Goal: Task Accomplishment & Management: Manage account settings

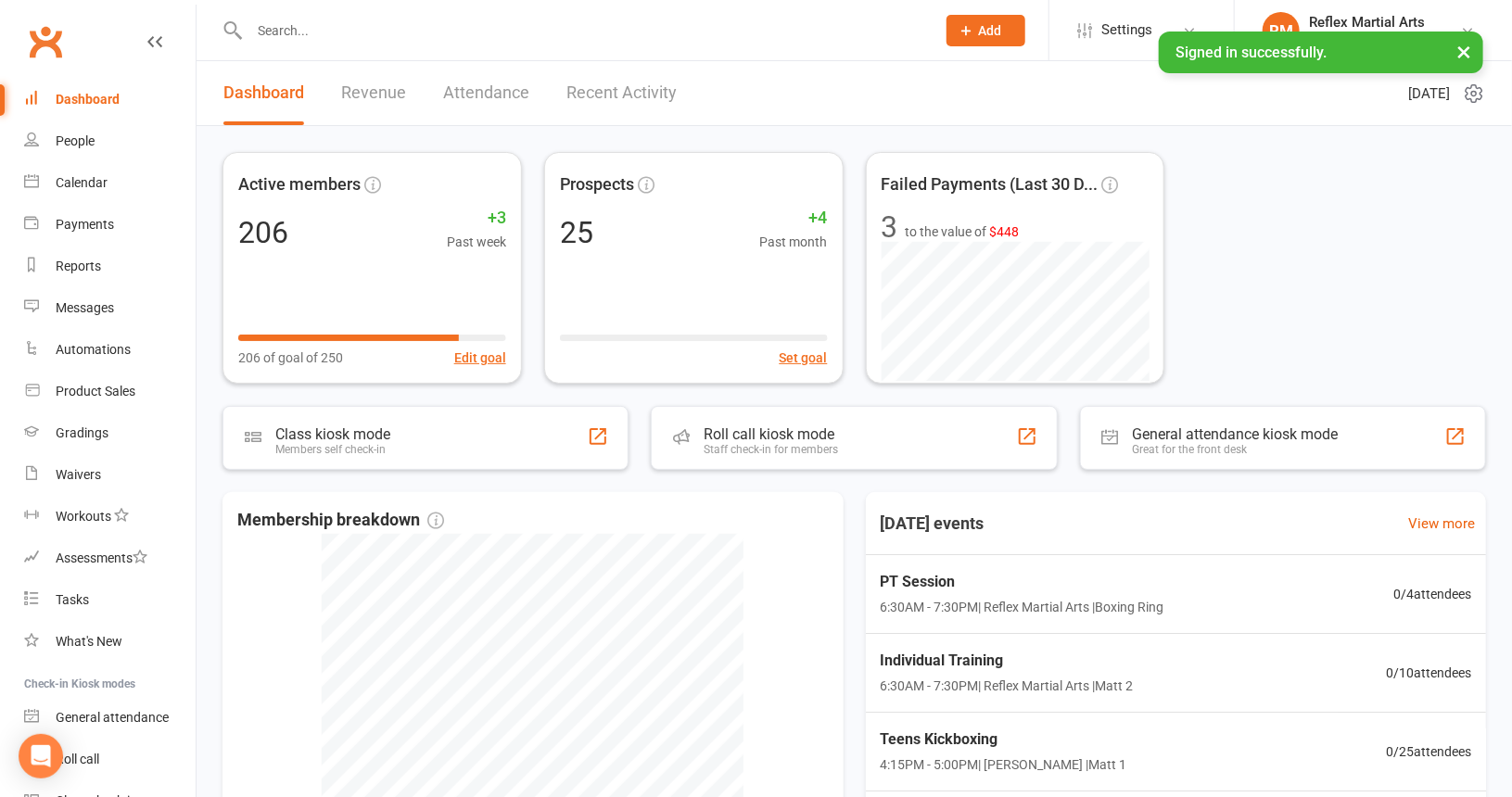
click at [490, 39] on input "text" at bounding box center [582, 31] width 678 height 26
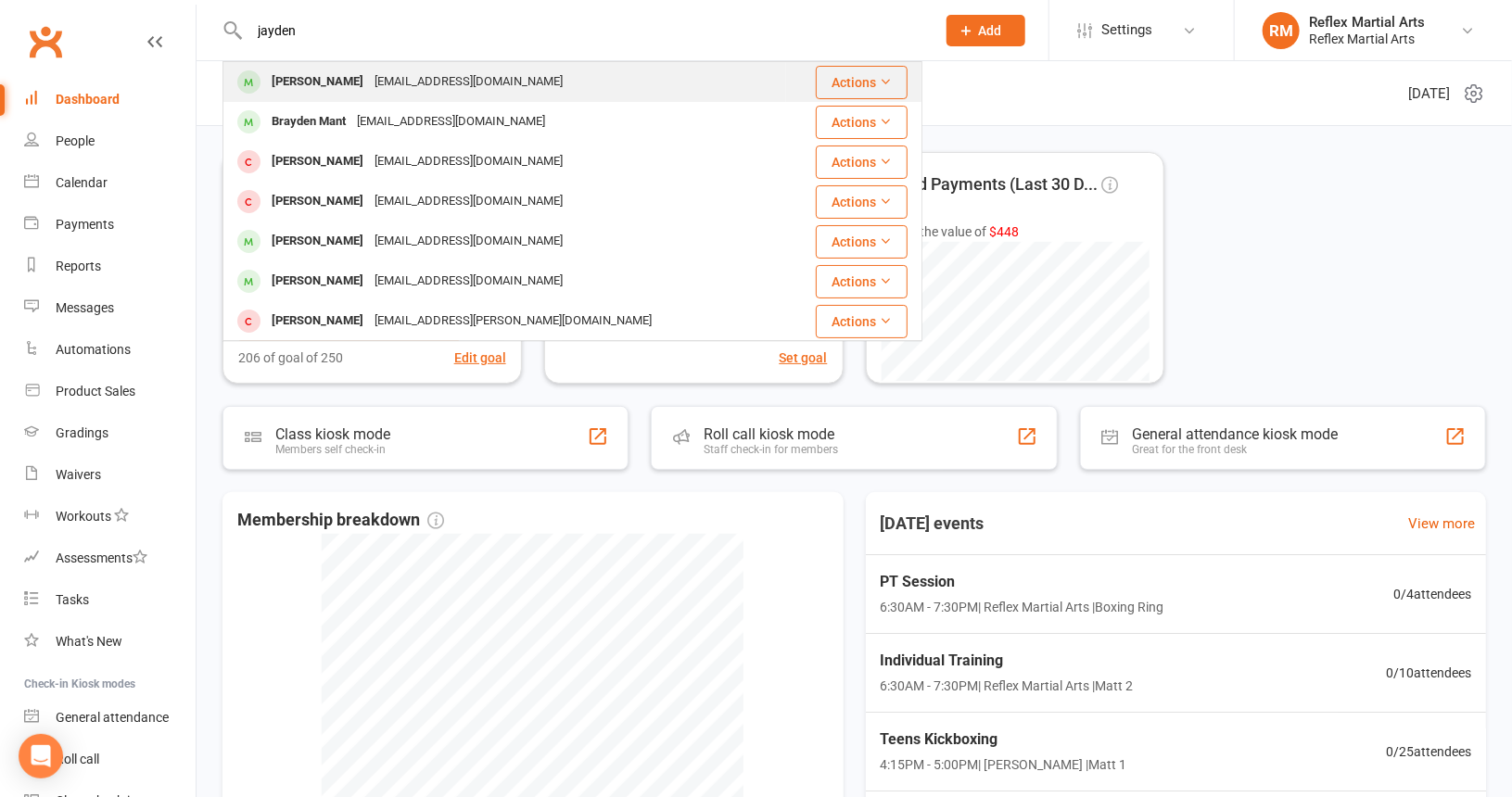
type input "jayden"
click at [437, 81] on div "[EMAIL_ADDRESS][DOMAIN_NAME]" at bounding box center [468, 82] width 199 height 27
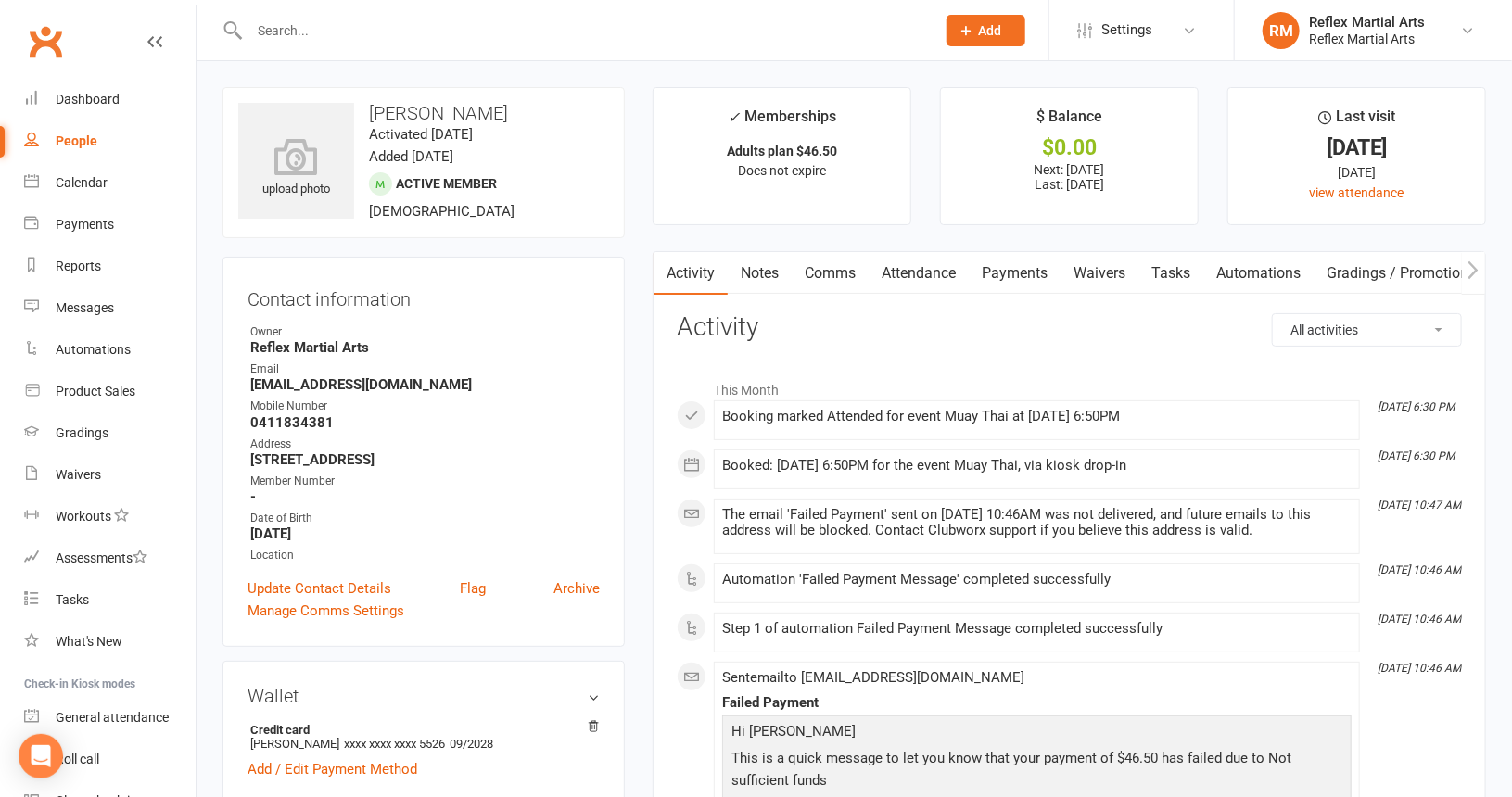
click at [1015, 268] on link "Payments" at bounding box center [1015, 273] width 92 height 42
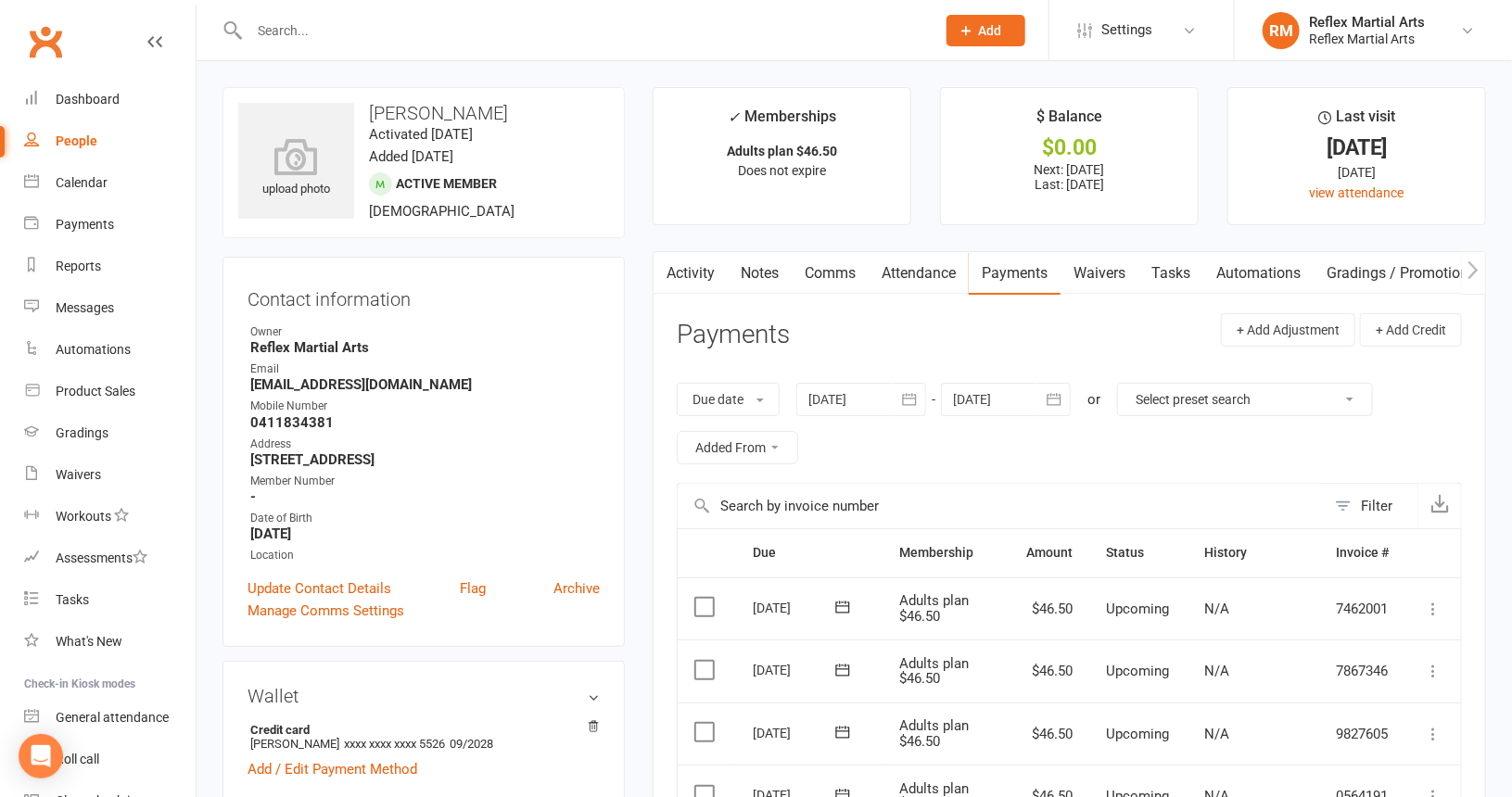
click at [315, 35] on input "text" at bounding box center [582, 31] width 678 height 26
click at [116, 104] on div "Dashboard" at bounding box center [87, 99] width 64 height 15
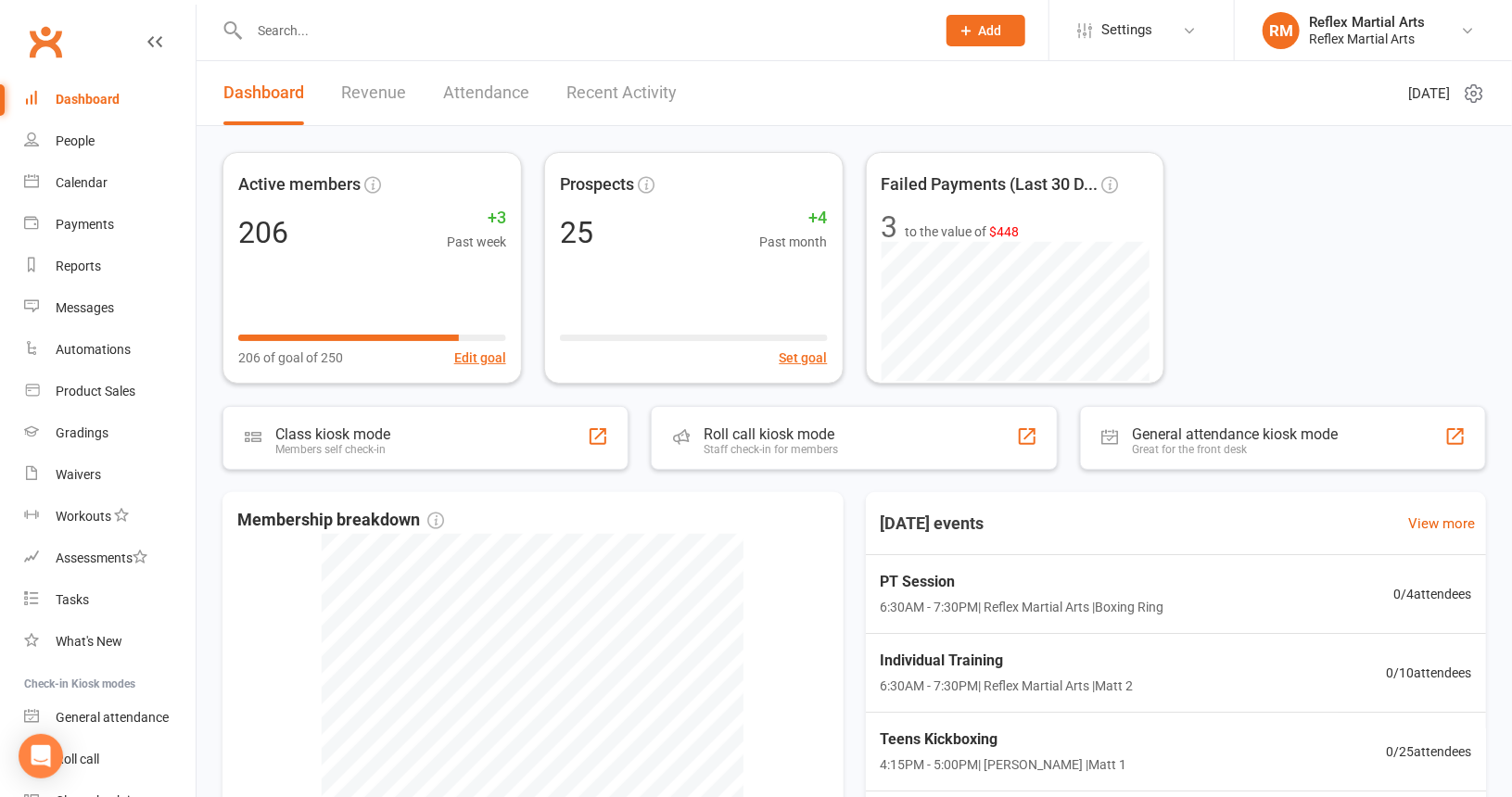
click at [343, 20] on input "text" at bounding box center [582, 31] width 678 height 26
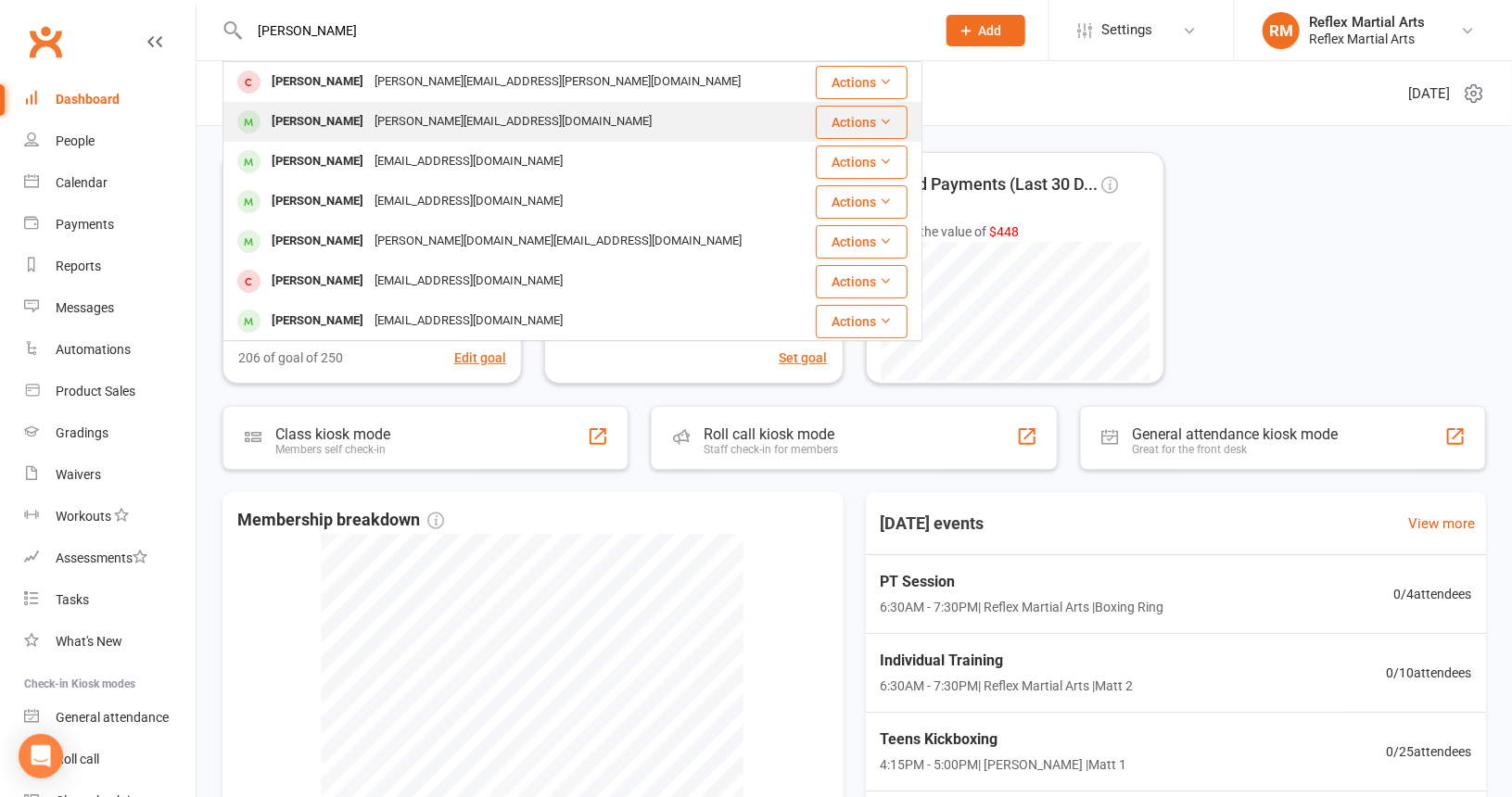
type input "[PERSON_NAME]"
click at [416, 116] on div "[PERSON_NAME][EMAIL_ADDRESS][DOMAIN_NAME]" at bounding box center [512, 122] width 288 height 27
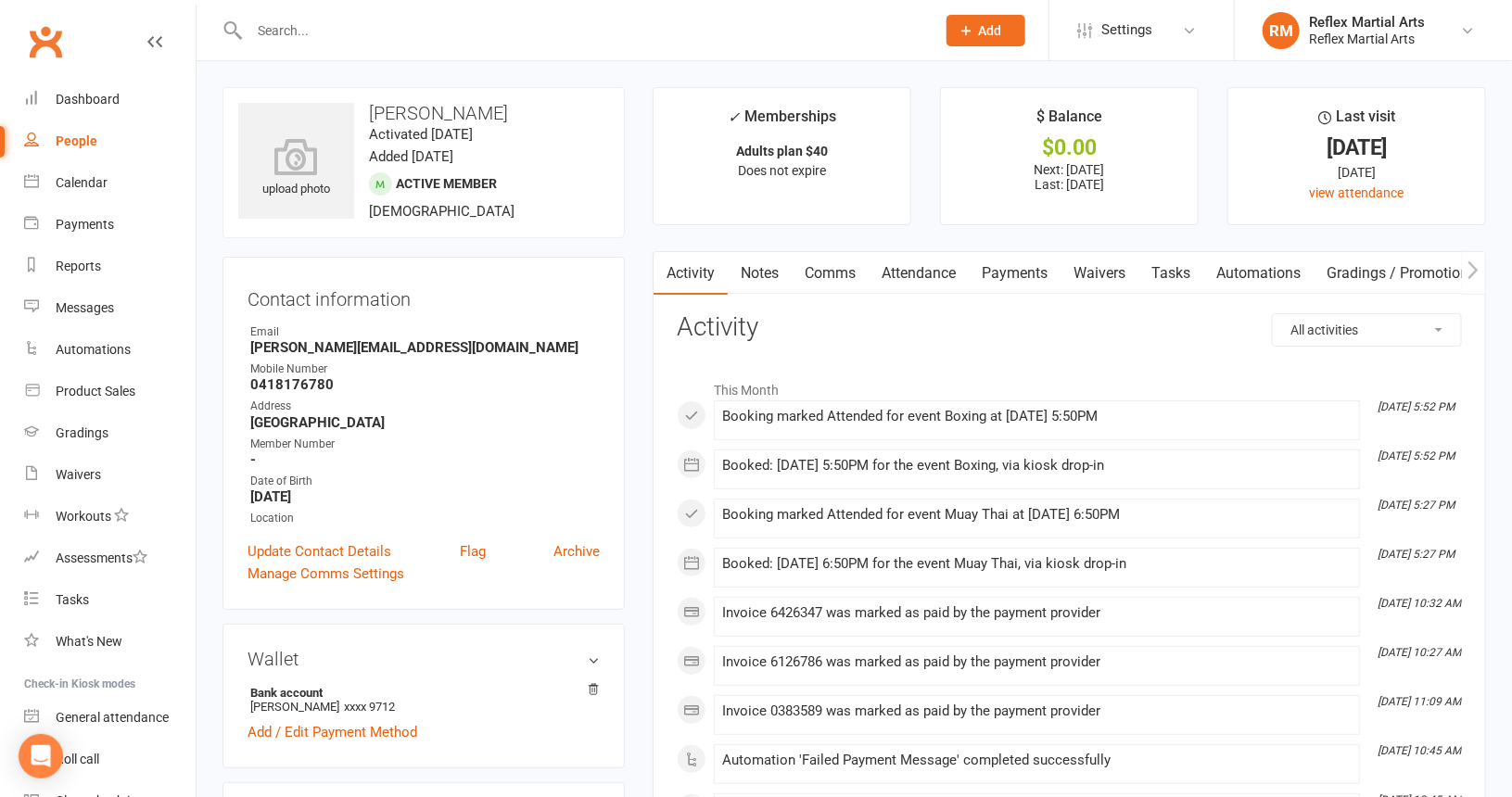
click at [1026, 270] on link "Payments" at bounding box center [1015, 273] width 92 height 42
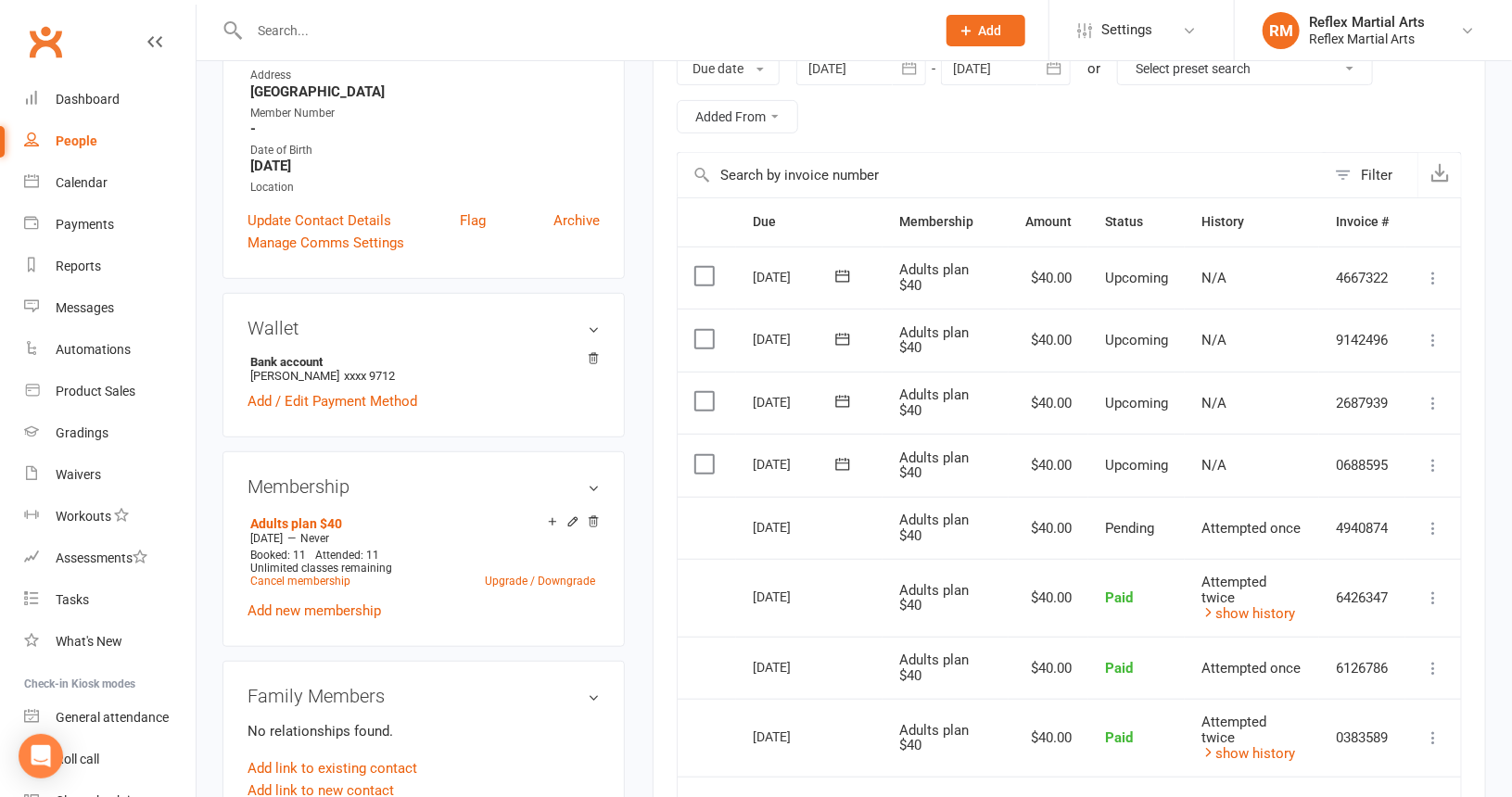
scroll to position [370, 0]
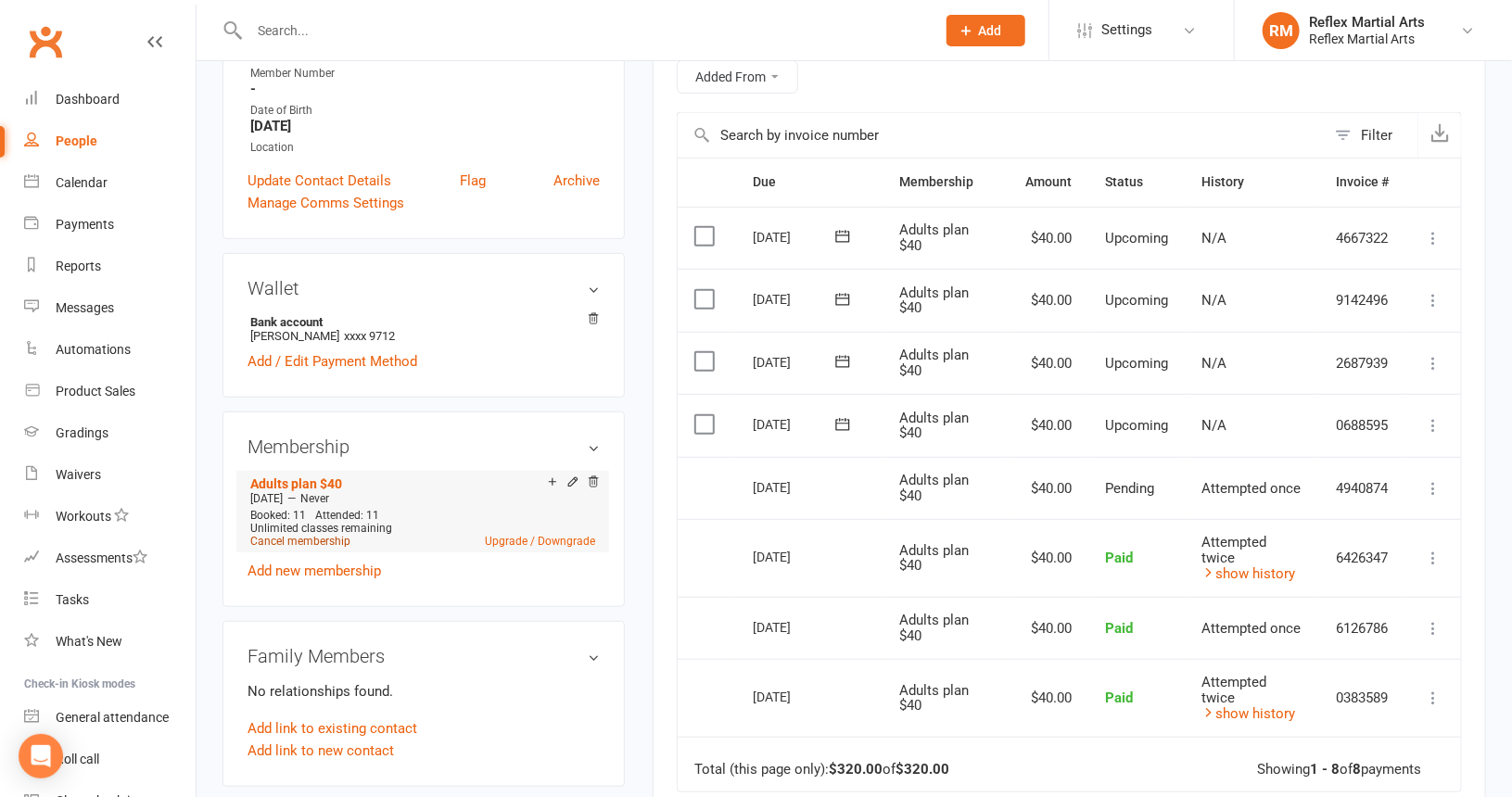
click at [332, 539] on link "Cancel membership" at bounding box center [300, 541] width 100 height 13
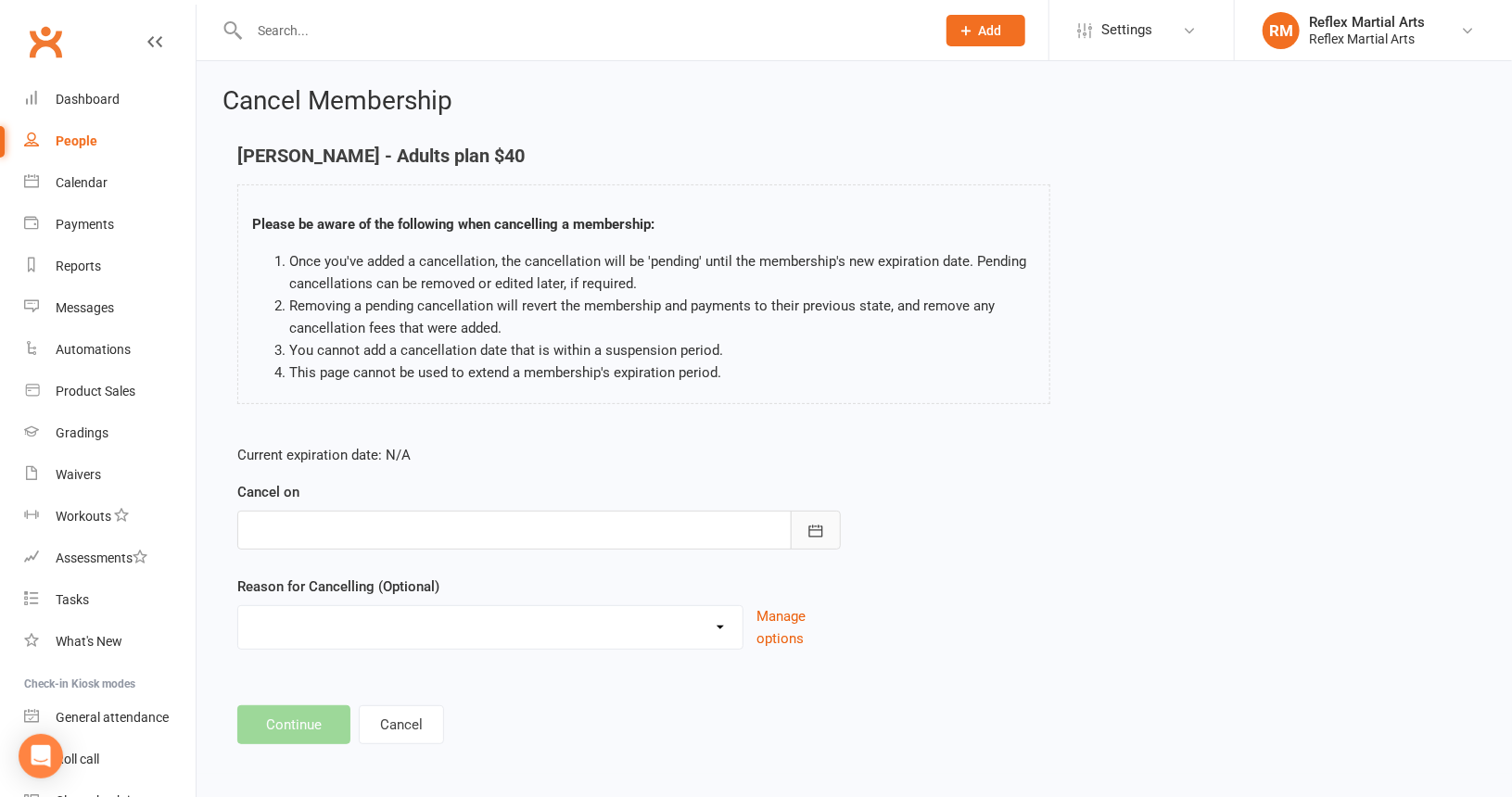
click at [814, 529] on icon "button" at bounding box center [815, 530] width 14 height 12
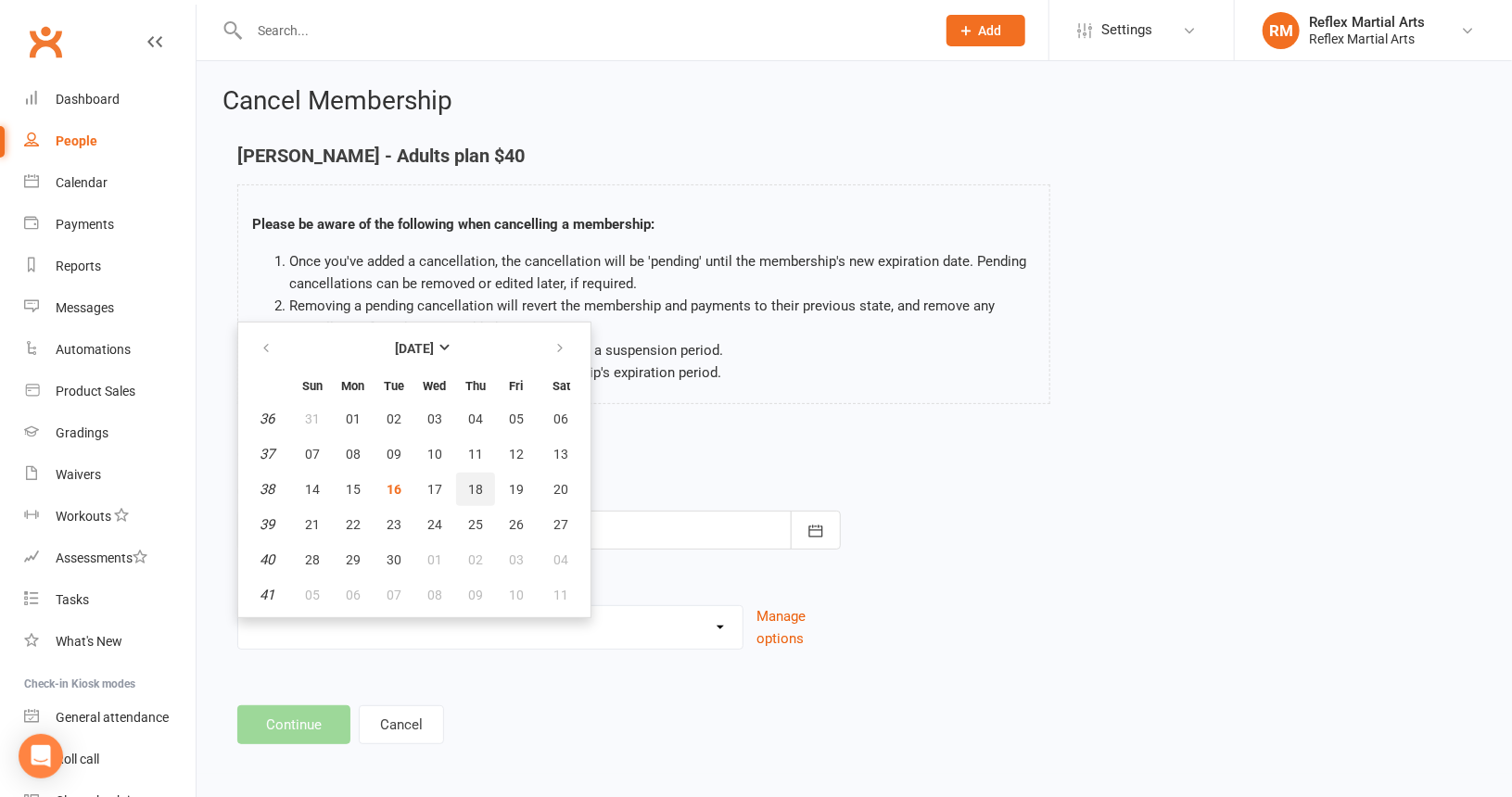
click at [476, 486] on span "18" at bounding box center [476, 489] width 15 height 15
type input "[DATE]"
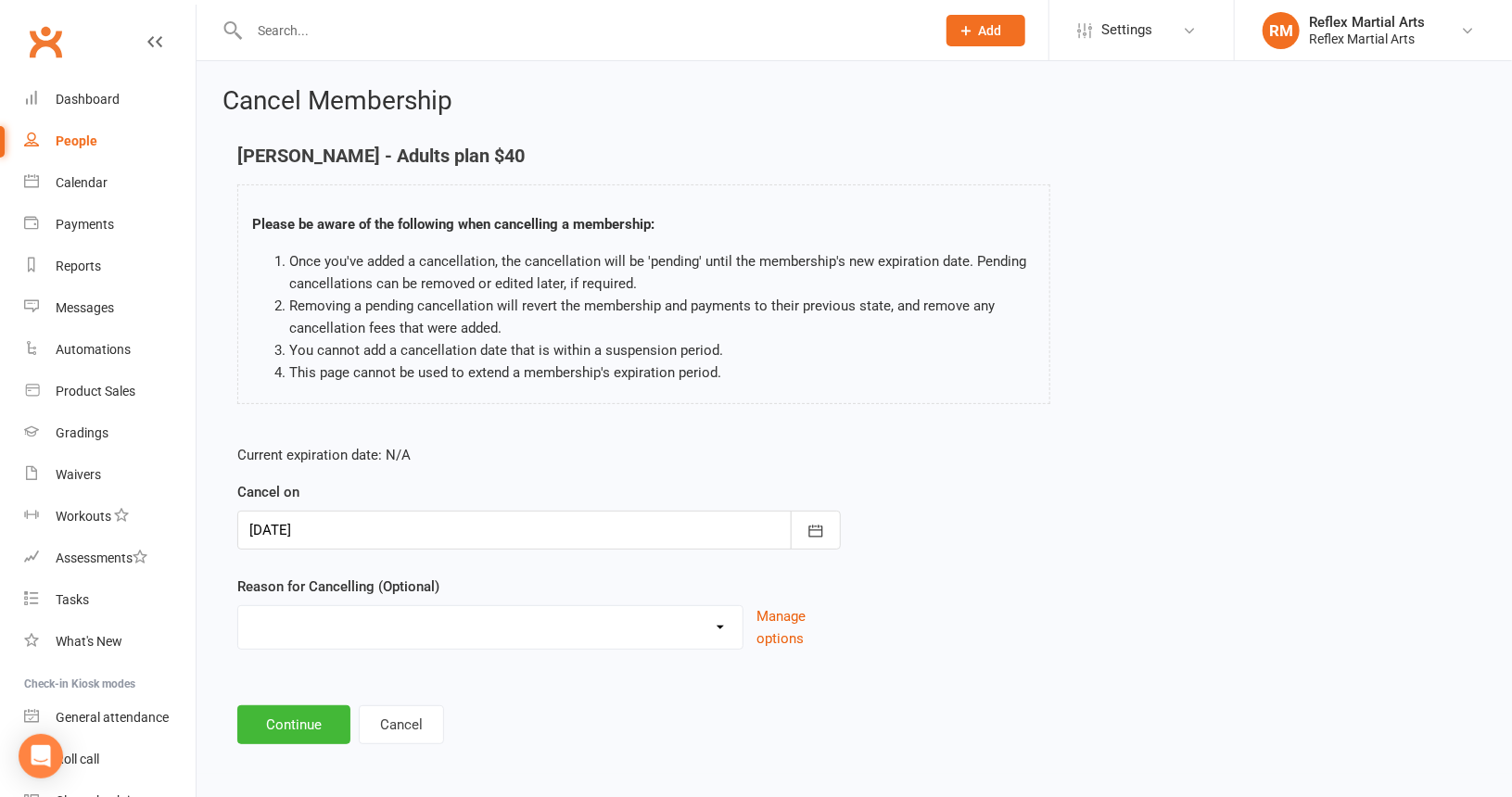
scroll to position [1, 0]
click at [728, 619] on select "Failed payments Holiday Injury Moving Away working overseas work reasons Other …" at bounding box center [491, 624] width 505 height 38
select select "6"
click at [238, 605] on select "Failed payments Holiday Injury Moving Away working overseas work reasons Other …" at bounding box center [491, 624] width 505 height 38
click at [455, 707] on input at bounding box center [538, 724] width 603 height 39
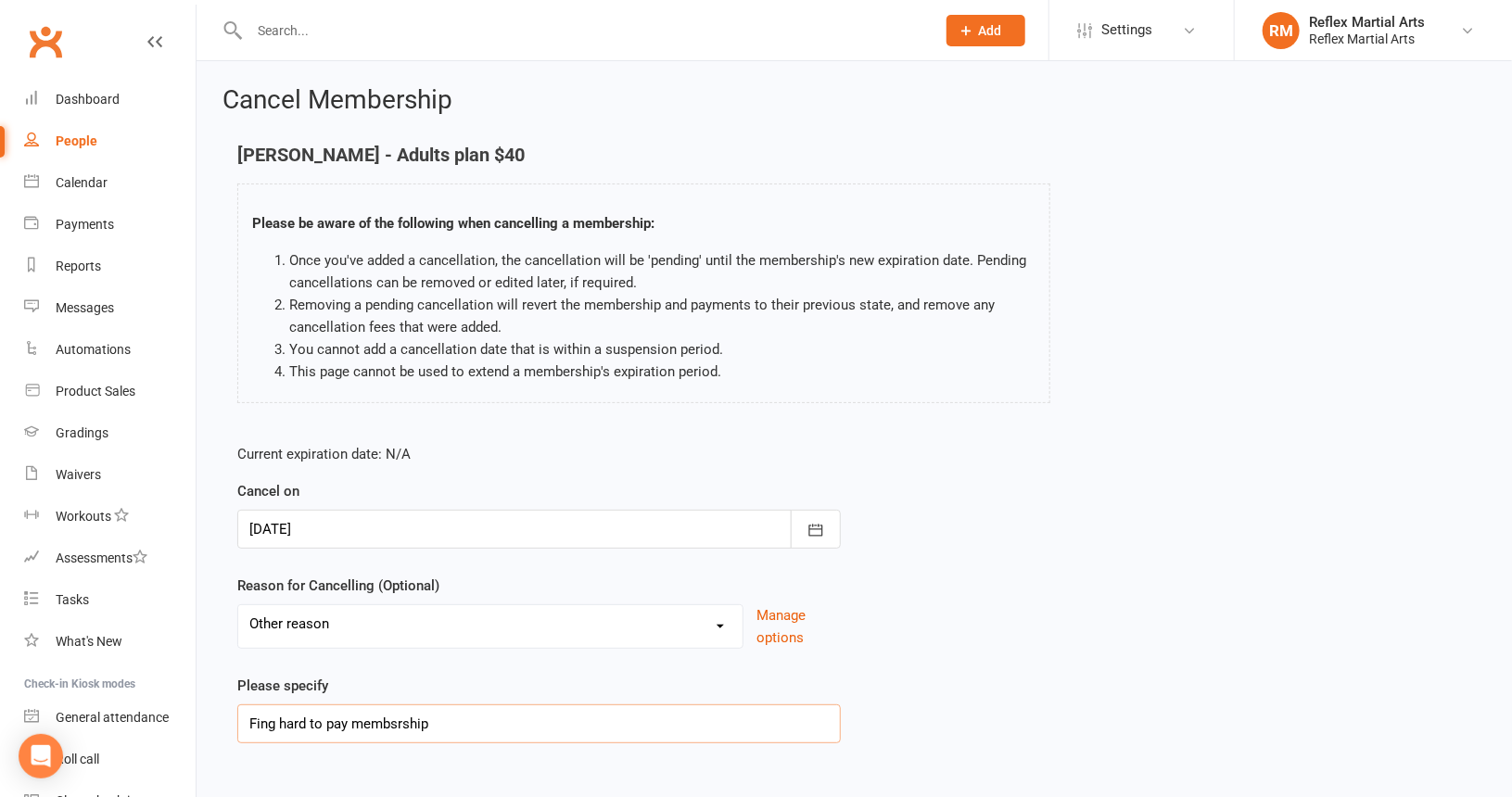
click at [264, 717] on input "Fing hard to pay membsrship" at bounding box center [538, 724] width 603 height 39
click at [260, 715] on input "Fing hard to pay membsrship" at bounding box center [538, 724] width 603 height 39
drag, startPoint x: 261, startPoint y: 719, endPoint x: 427, endPoint y: 724, distance: 166.1
click at [425, 726] on input "Fing hard to pay membsrship" at bounding box center [538, 724] width 603 height 39
click at [284, 717] on input "Fing hard to pay membership" at bounding box center [538, 724] width 603 height 39
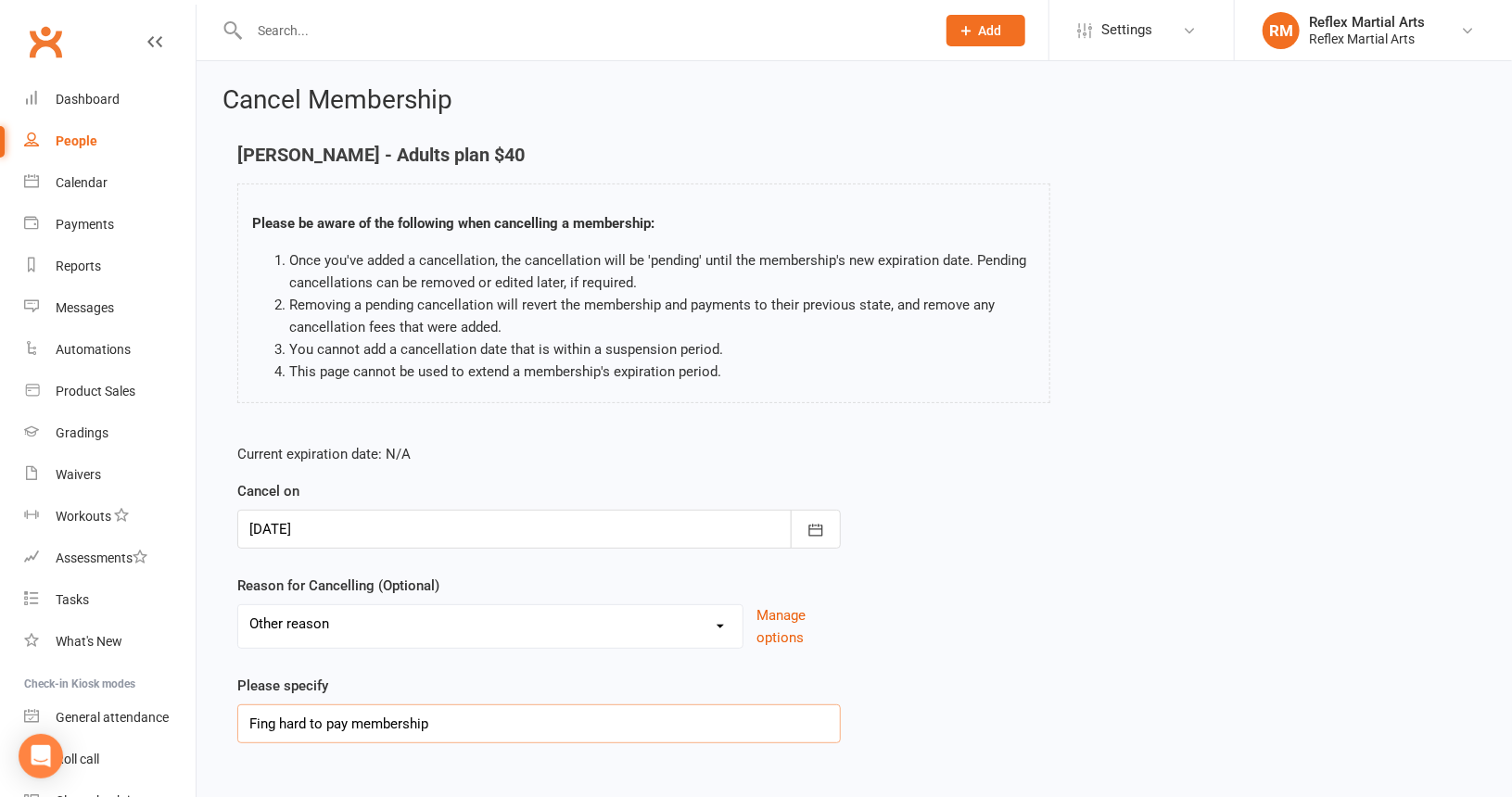
click at [273, 718] on input "Fing hard to pay membership" at bounding box center [538, 724] width 603 height 39
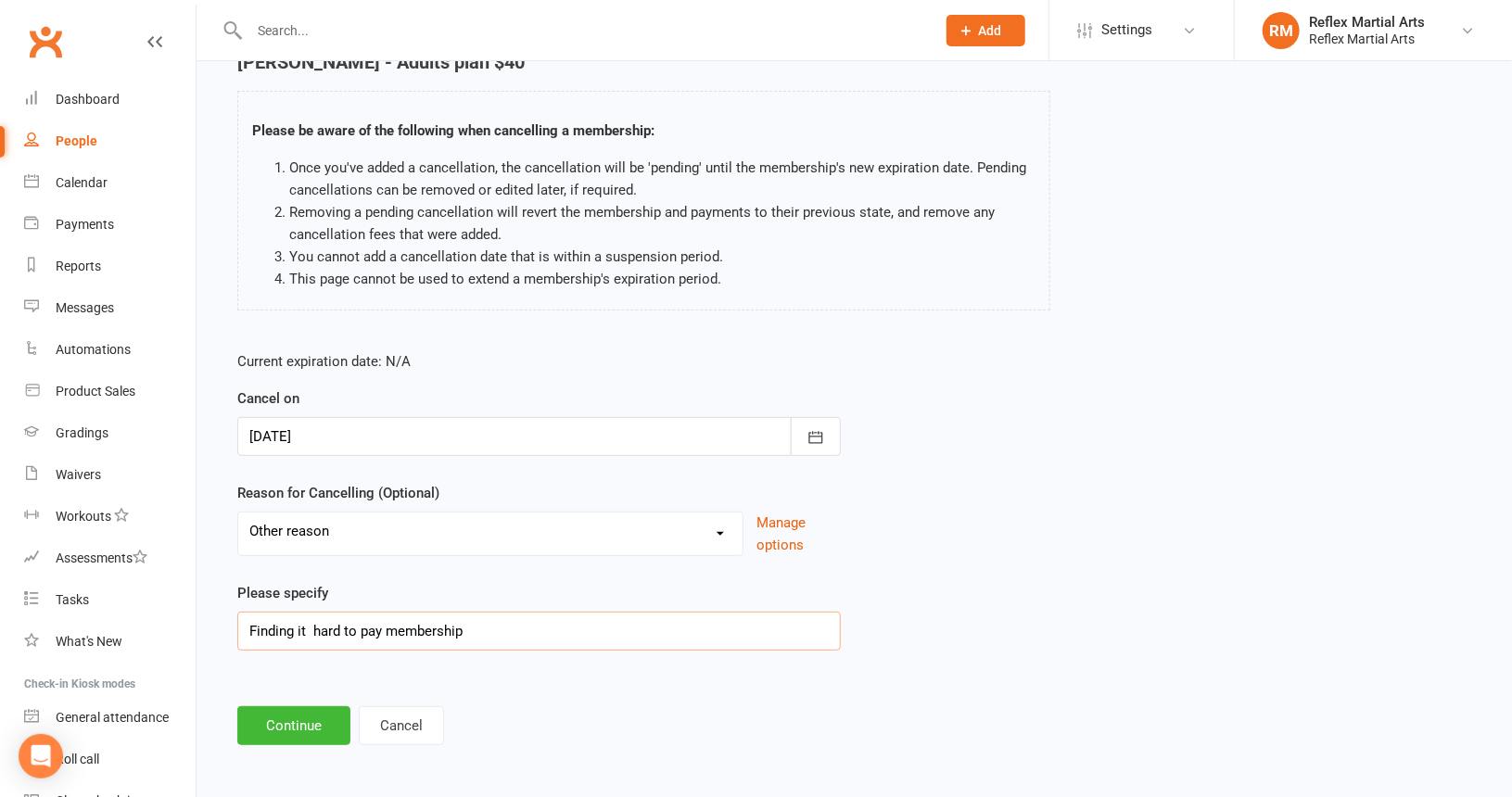
scroll to position [95, 0]
type input "Finding it hard to pay membership"
click at [276, 712] on button "Continue" at bounding box center [294, 725] width 113 height 39
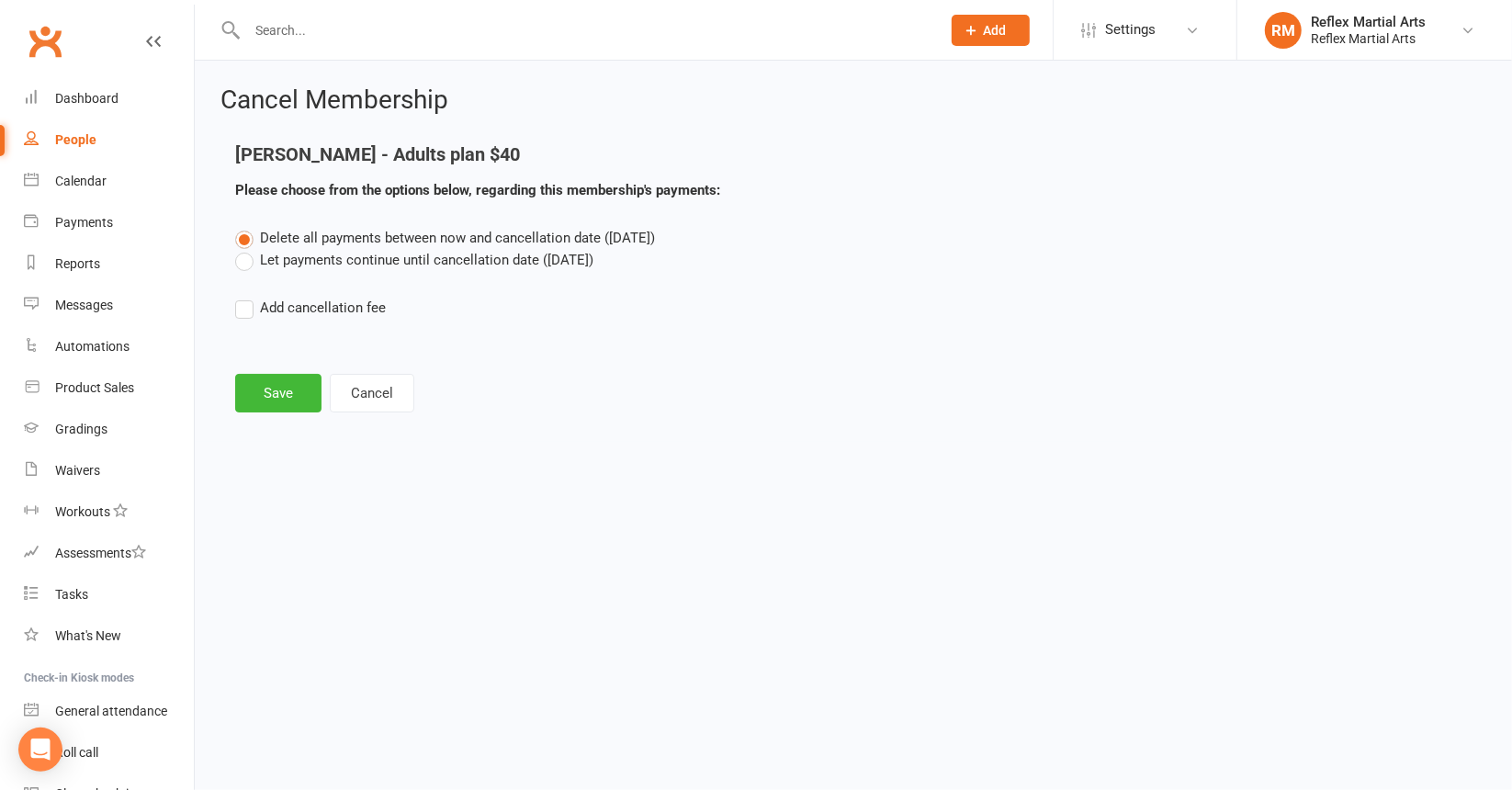
click at [248, 260] on label "Let payments continue until cancellation date ([DATE])" at bounding box center [414, 260] width 358 height 22
click at [247, 249] on input "Let payments continue until cancellation date ([DATE])" at bounding box center [241, 249] width 12 height 0
click at [296, 392] on button "Save" at bounding box center [278, 393] width 86 height 39
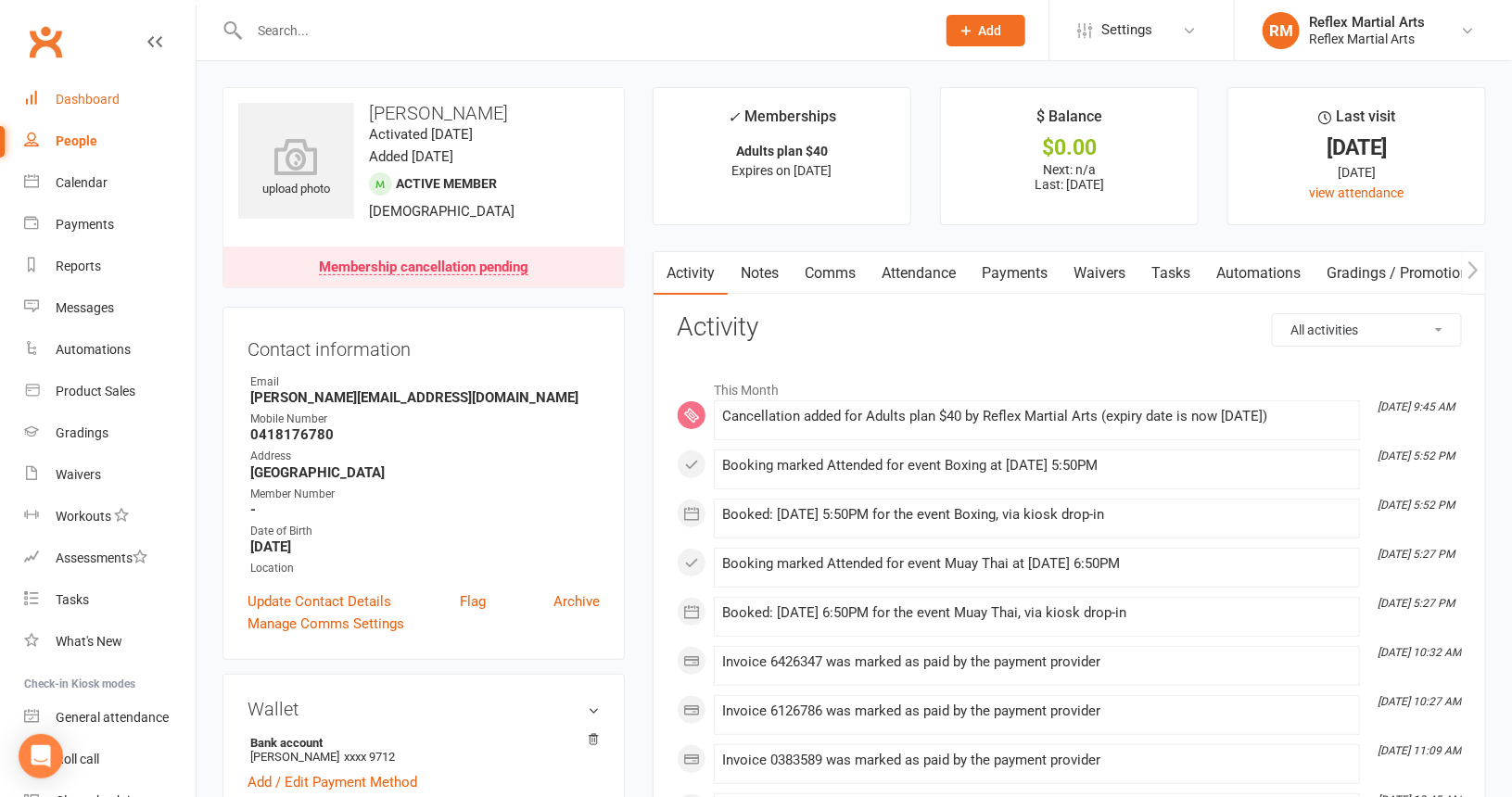
click at [71, 107] on link "Dashboard" at bounding box center [110, 99] width 172 height 41
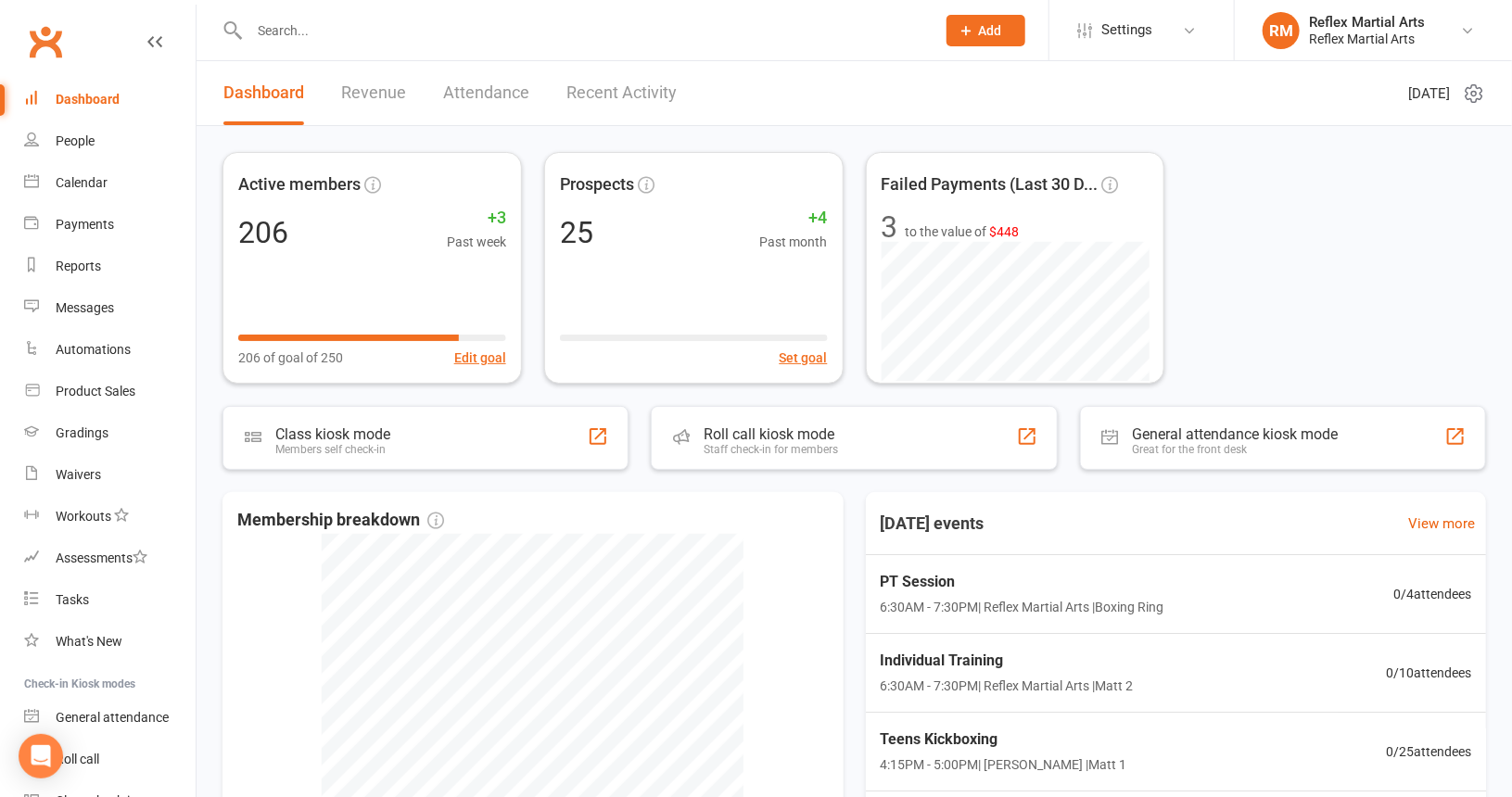
click at [431, 18] on input "text" at bounding box center [582, 31] width 678 height 26
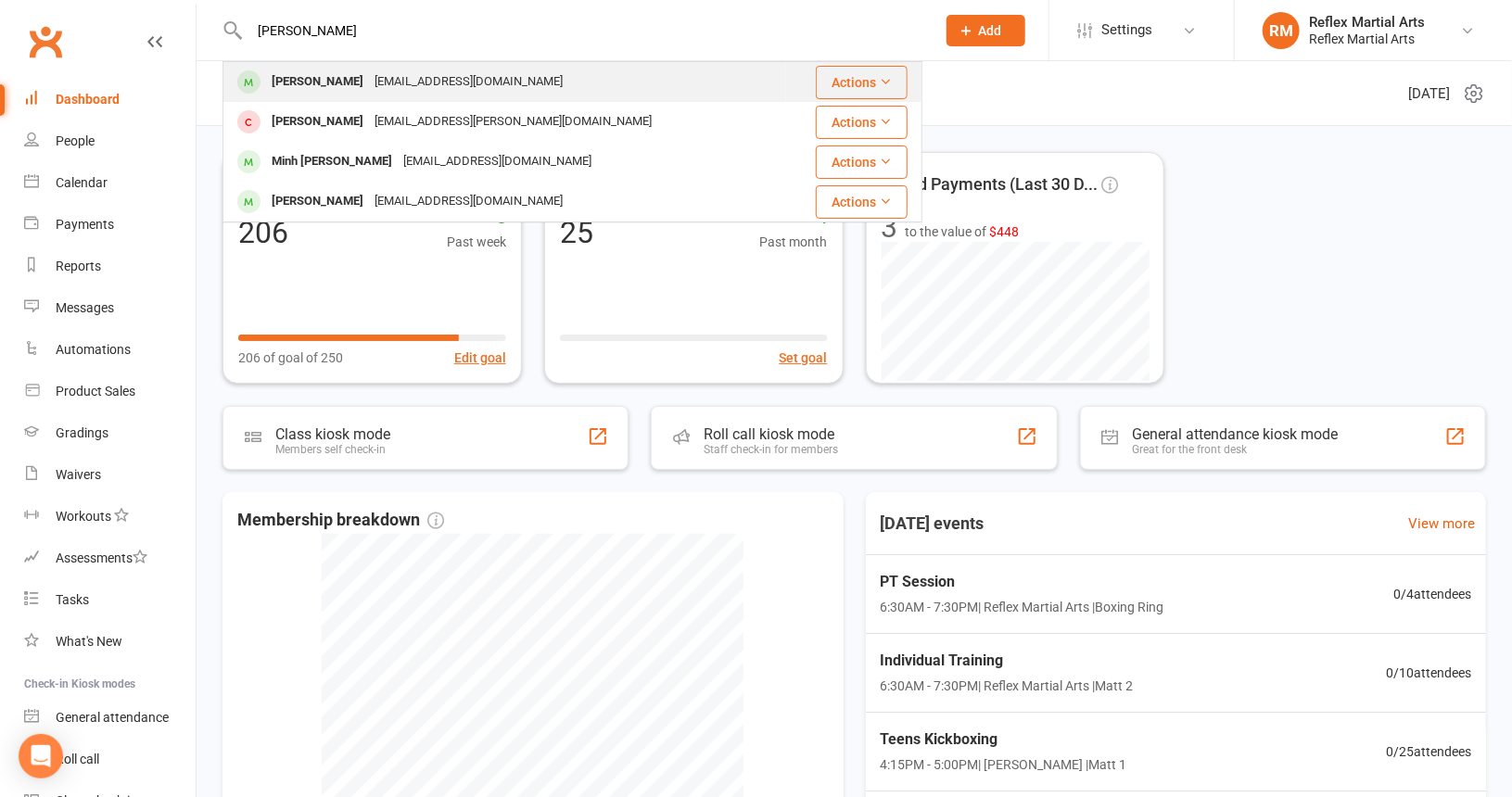
type input "[PERSON_NAME]"
click at [385, 77] on div "[EMAIL_ADDRESS][DOMAIN_NAME]" at bounding box center [468, 82] width 199 height 27
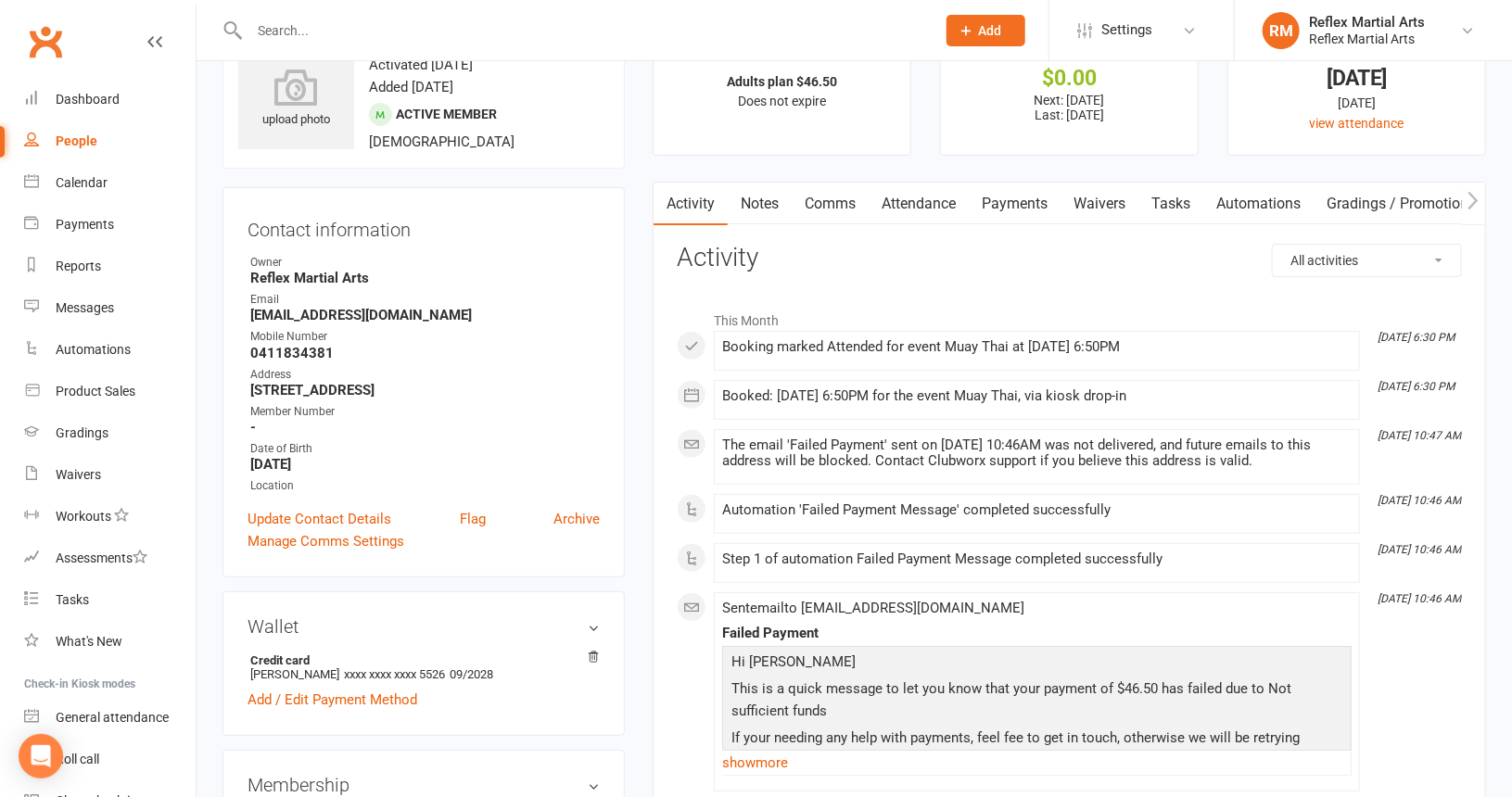
scroll to position [278, 0]
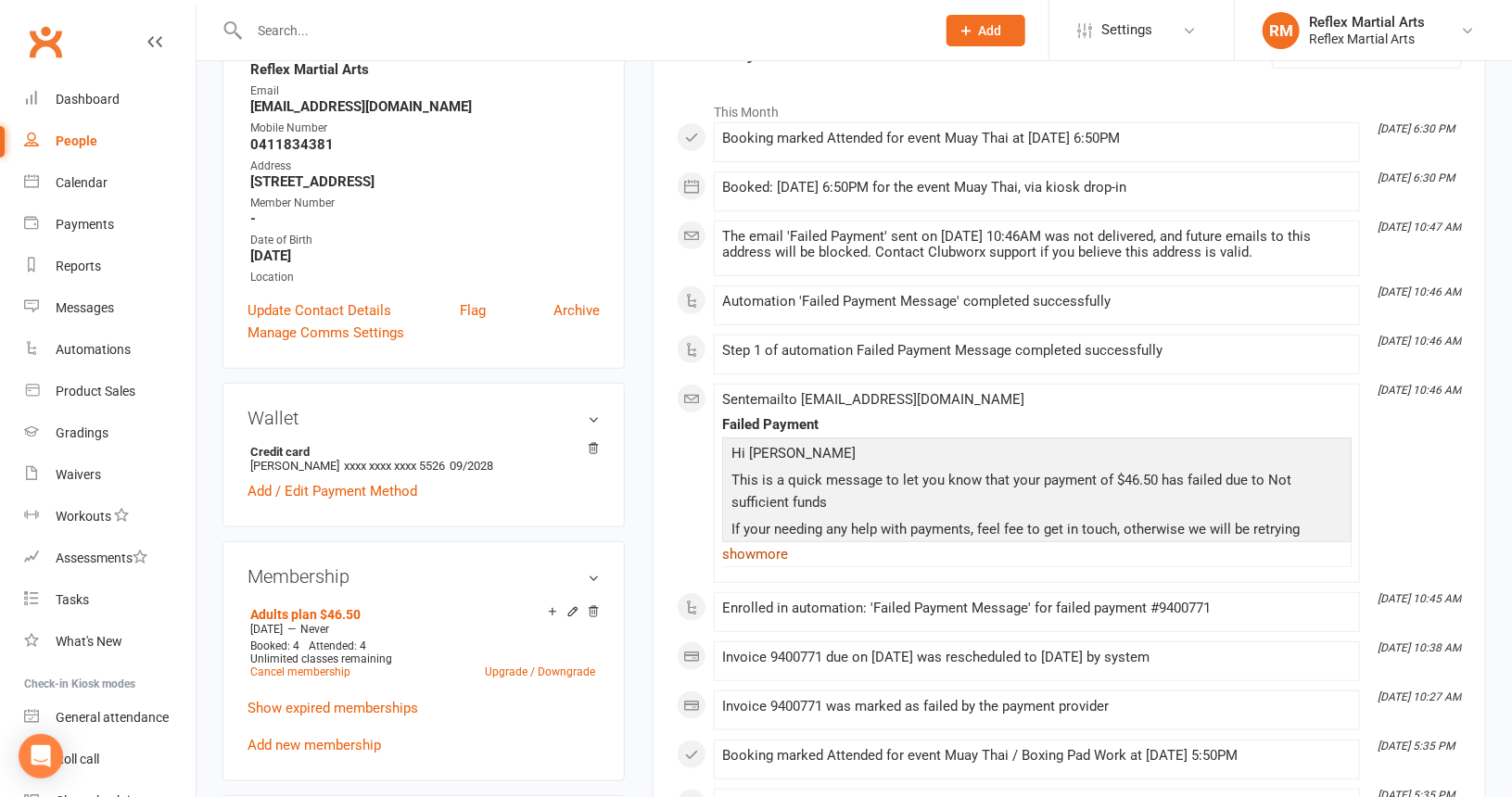
click at [787, 549] on link "show more" at bounding box center [1036, 554] width 629 height 26
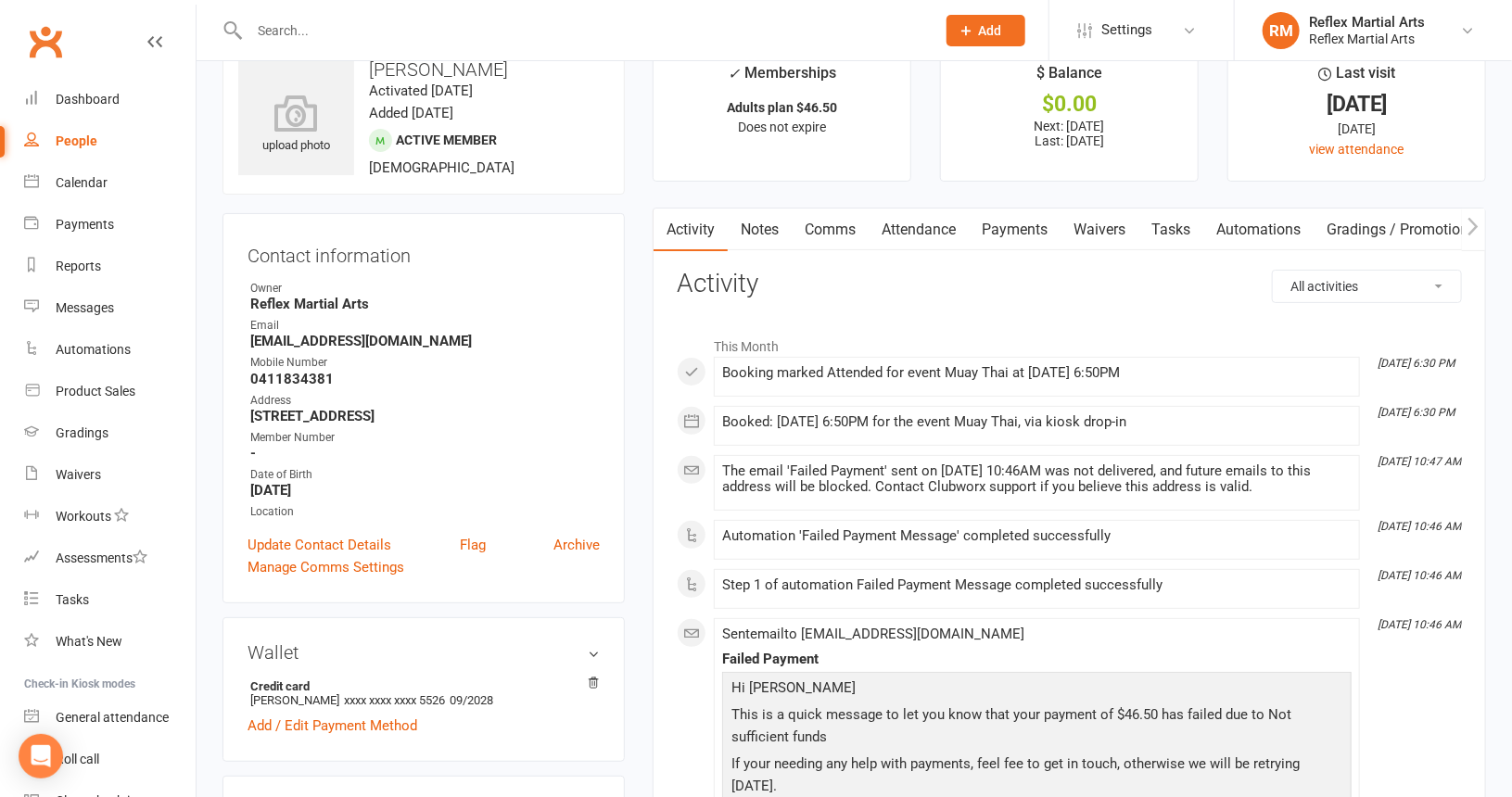
scroll to position [0, 0]
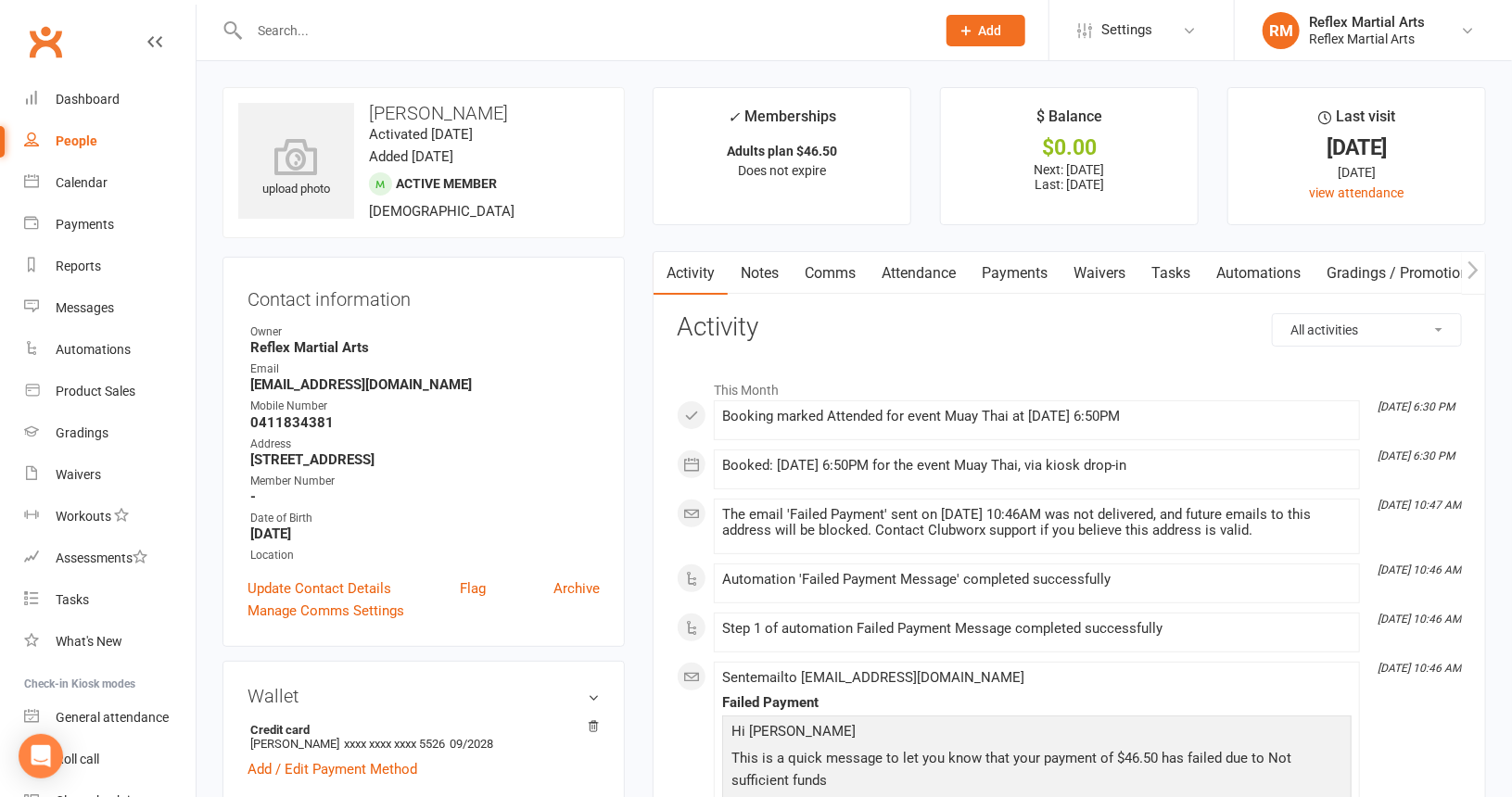
click at [1023, 275] on link "Payments" at bounding box center [1015, 273] width 92 height 42
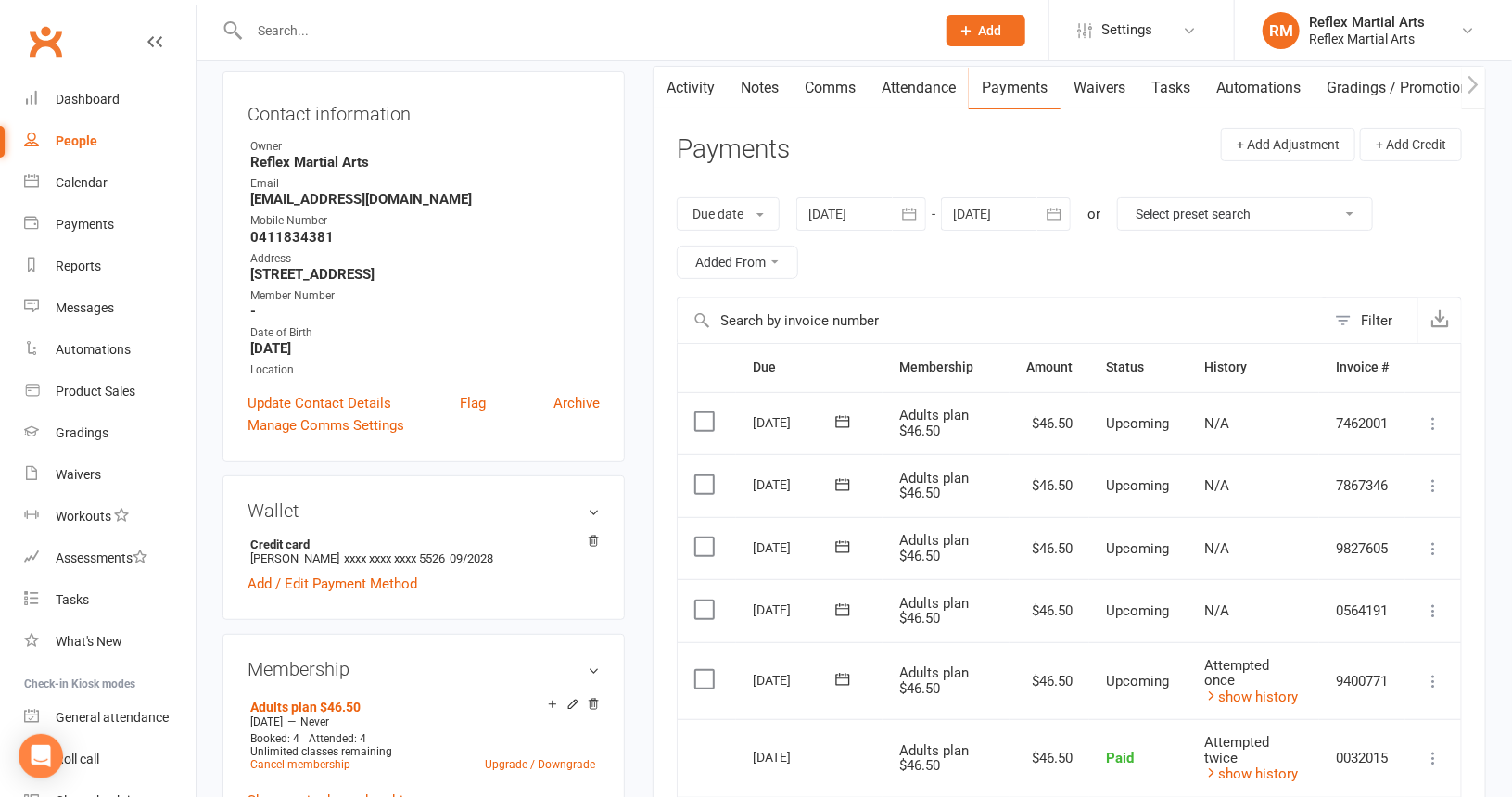
scroll to position [278, 0]
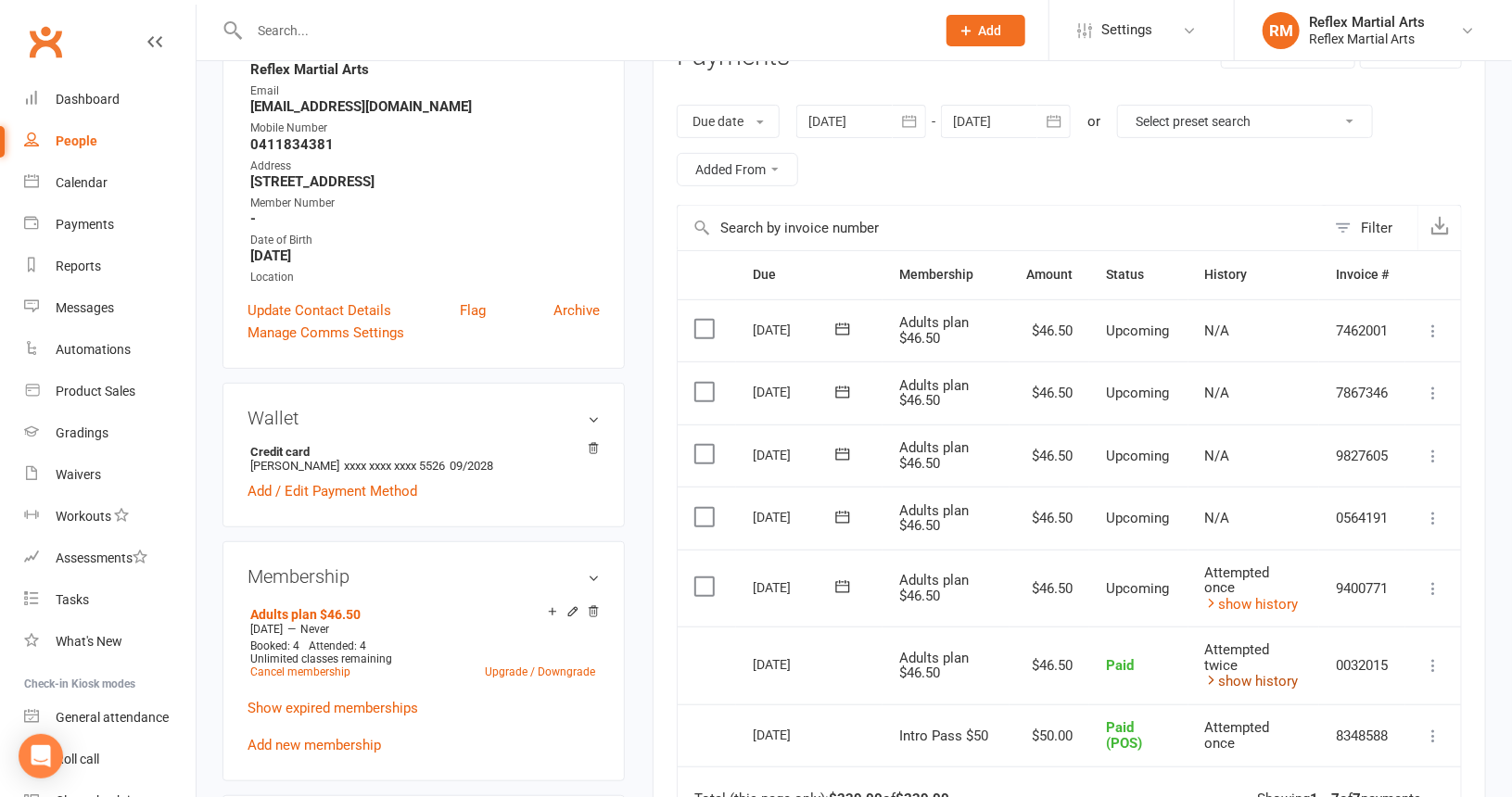
click at [1240, 673] on link "show history" at bounding box center [1252, 681] width 94 height 17
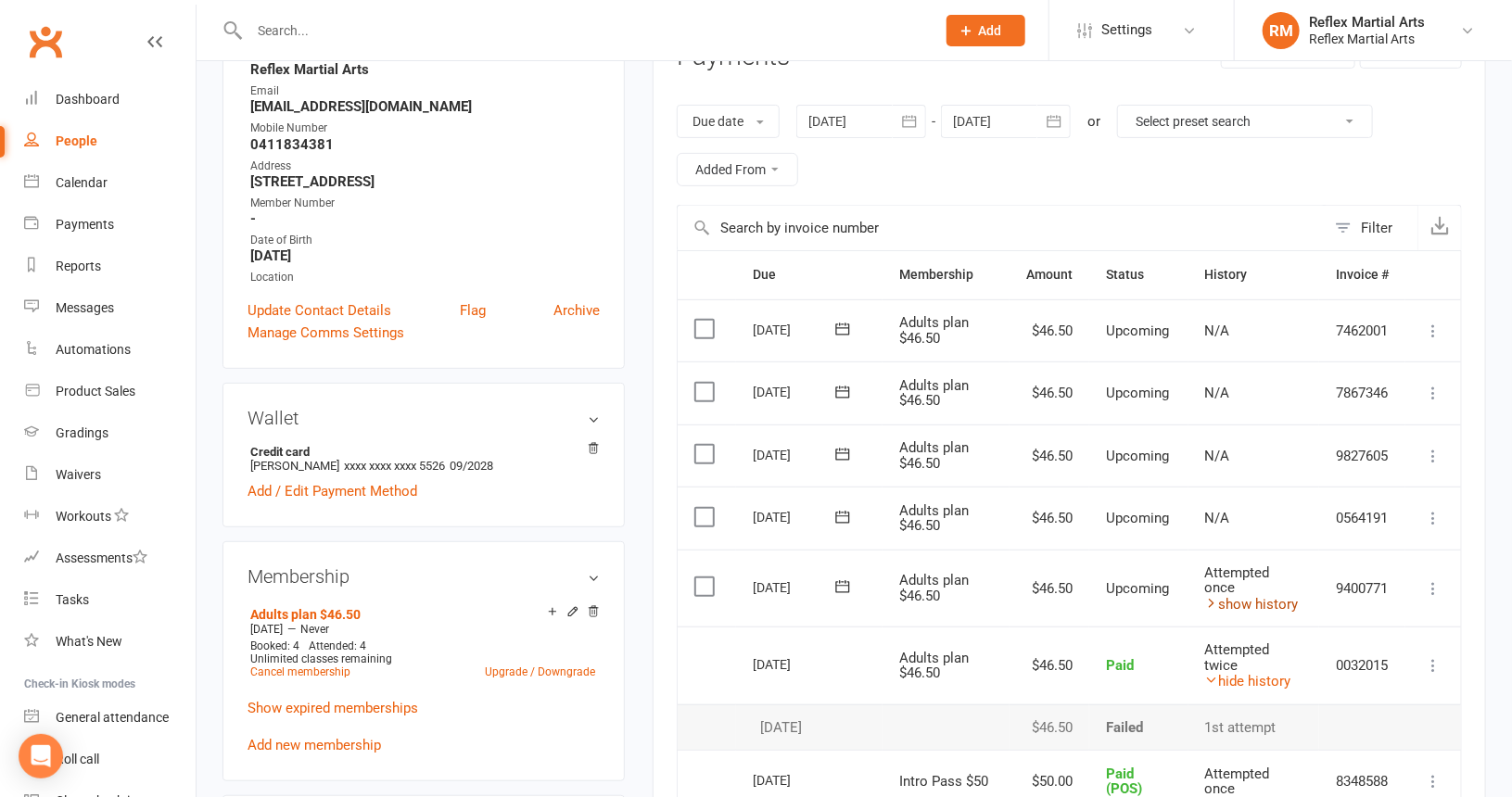
click at [1275, 599] on link "show history" at bounding box center [1252, 604] width 94 height 17
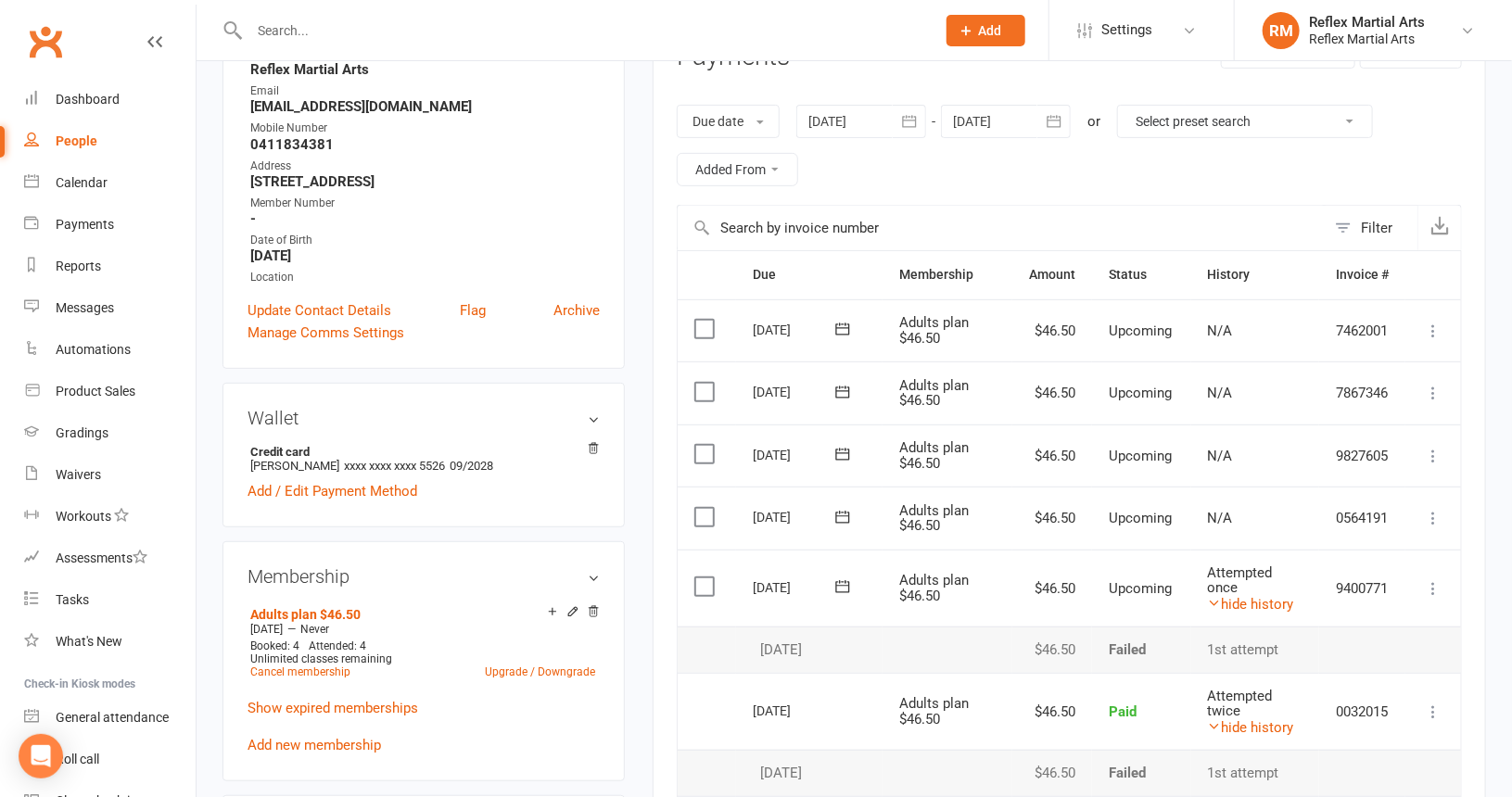
click at [1507, 604] on div "upload photo [PERSON_NAME] Activated [DATE] Added [DATE] Active member [DEMOGRA…" at bounding box center [854, 683] width 1315 height 1799
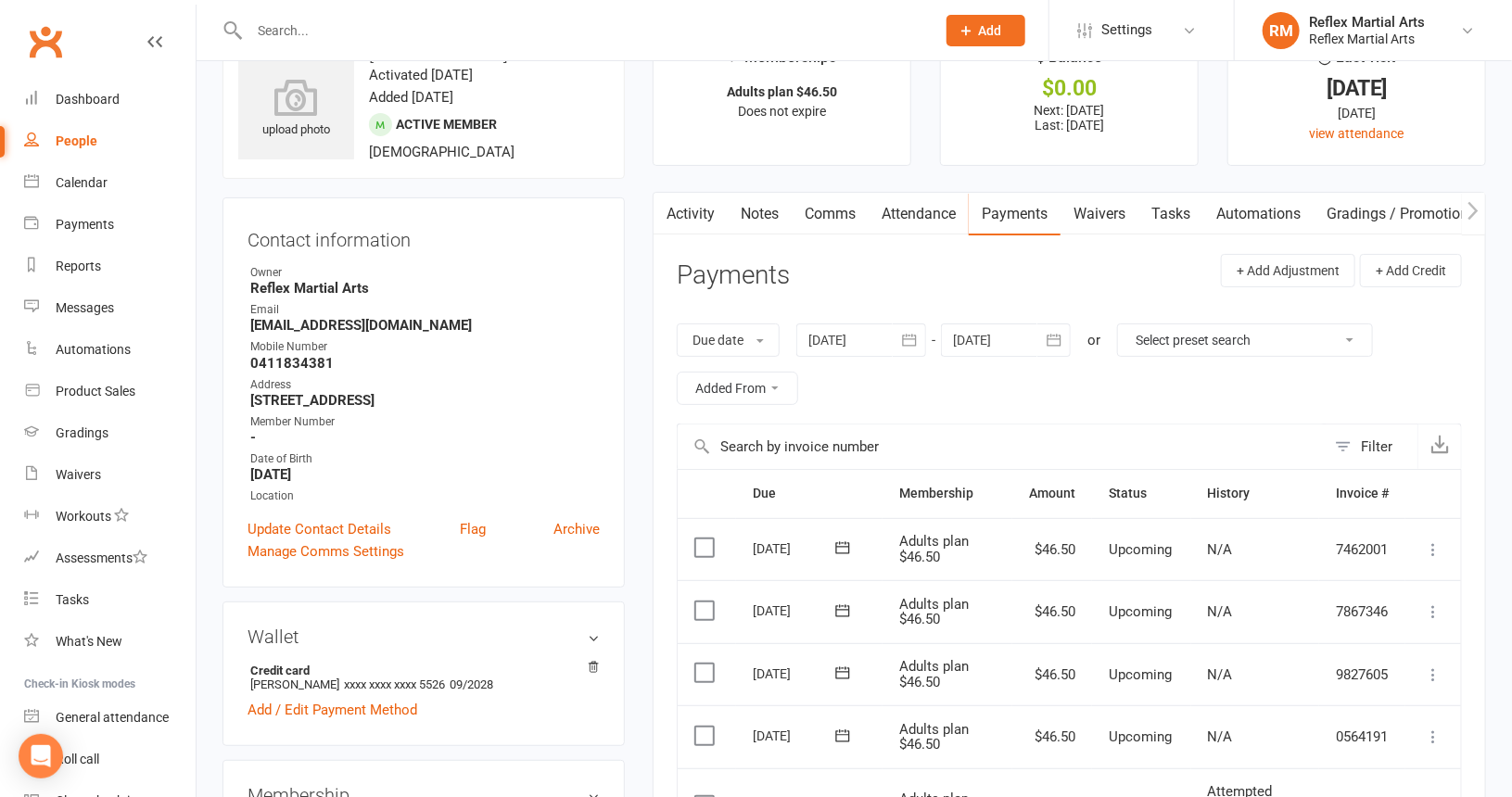
scroll to position [0, 0]
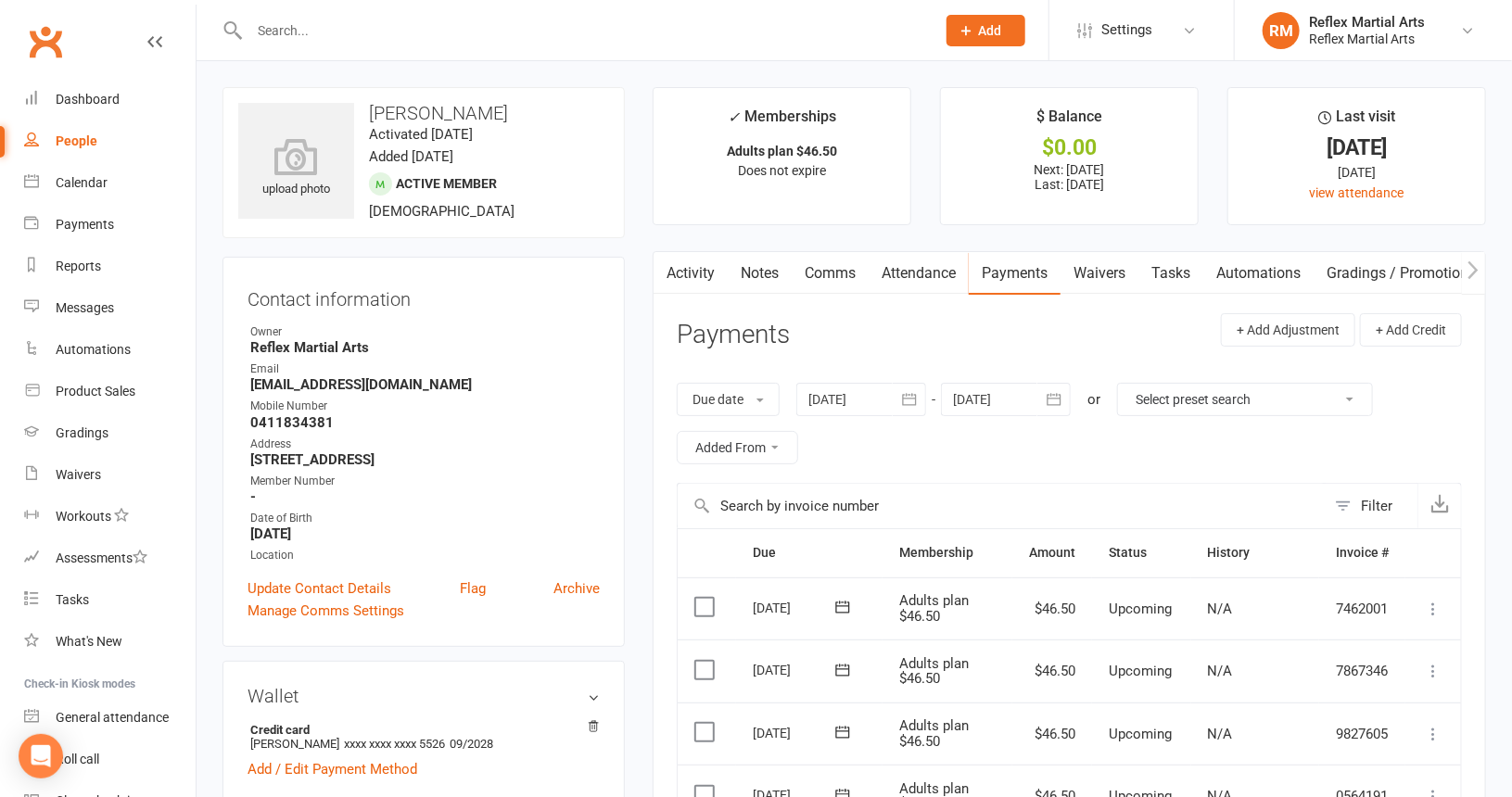
click at [705, 274] on link "Activity" at bounding box center [690, 273] width 74 height 42
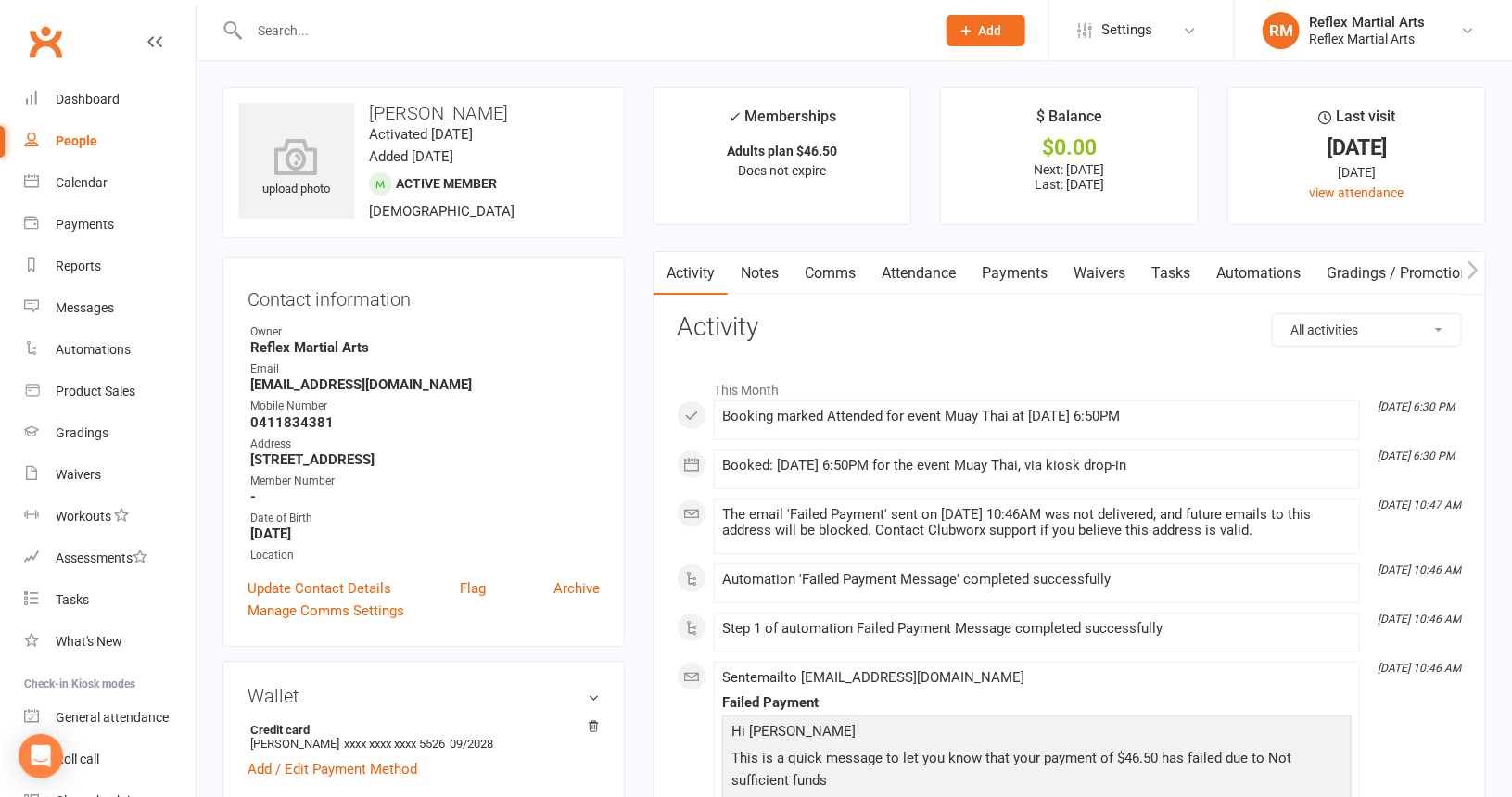
click at [830, 267] on link "Comms" at bounding box center [830, 273] width 77 height 42
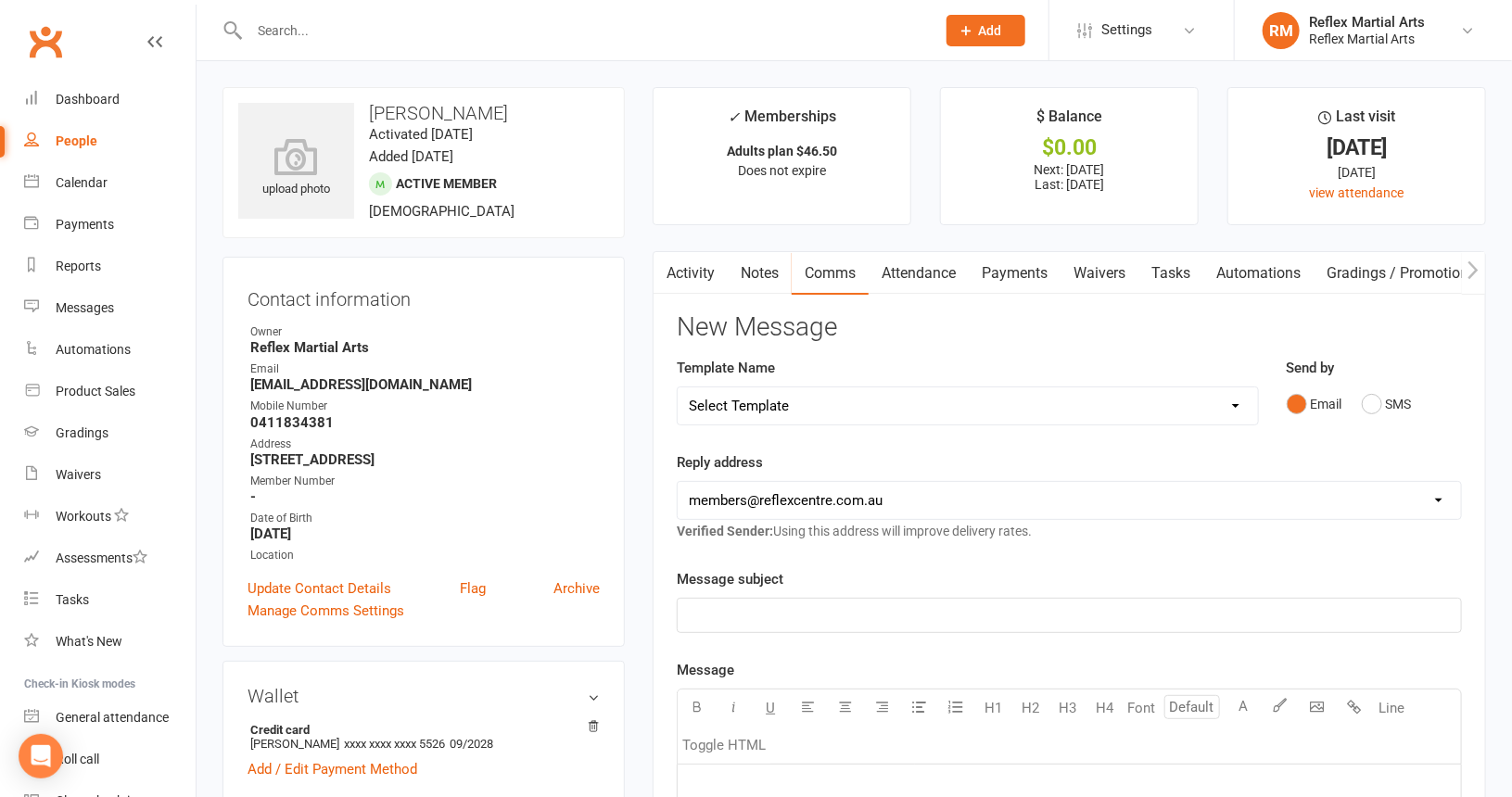
click at [701, 275] on link "Activity" at bounding box center [690, 273] width 74 height 42
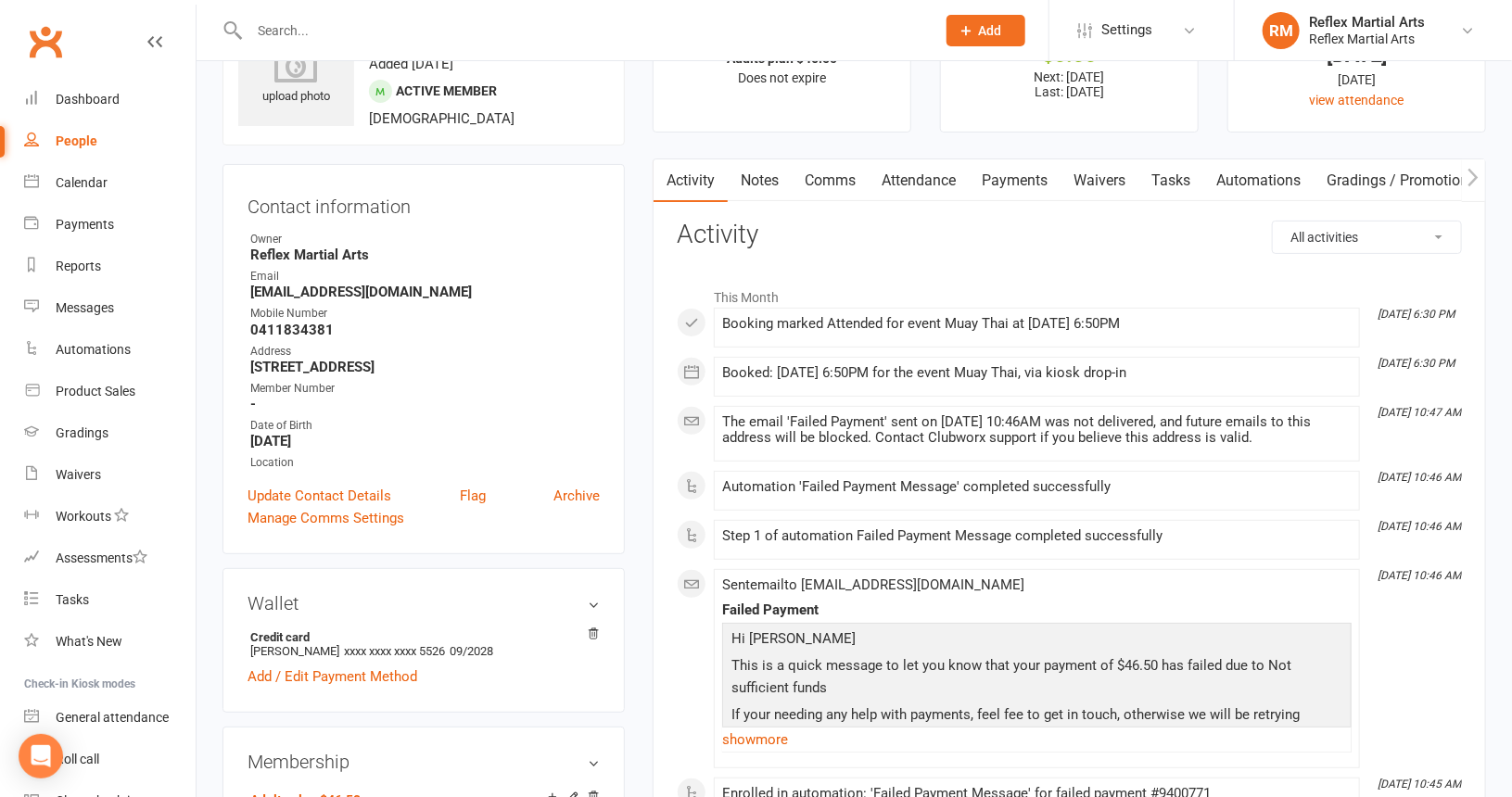
scroll to position [278, 0]
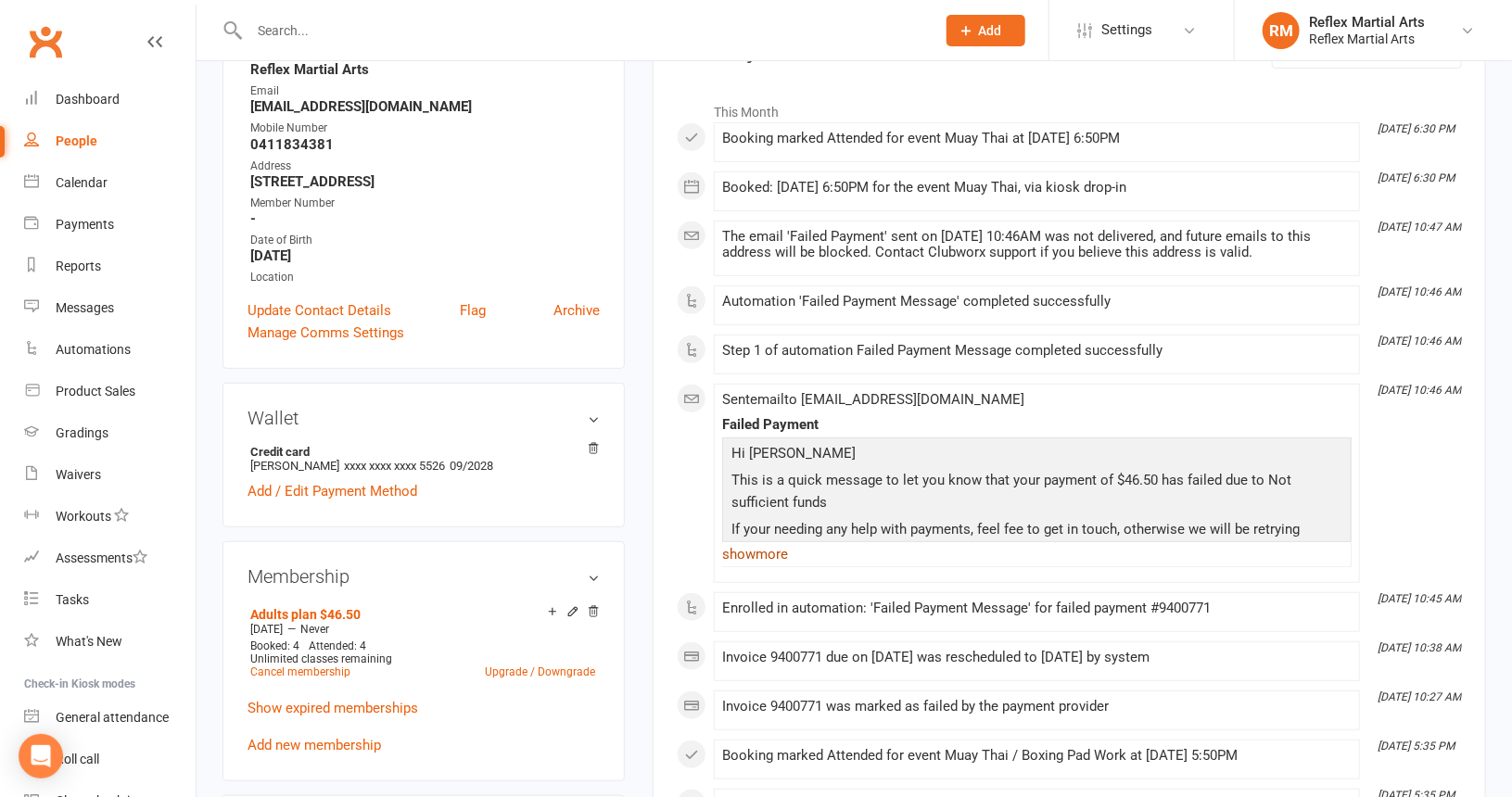
click at [767, 544] on link "show more" at bounding box center [1036, 554] width 629 height 26
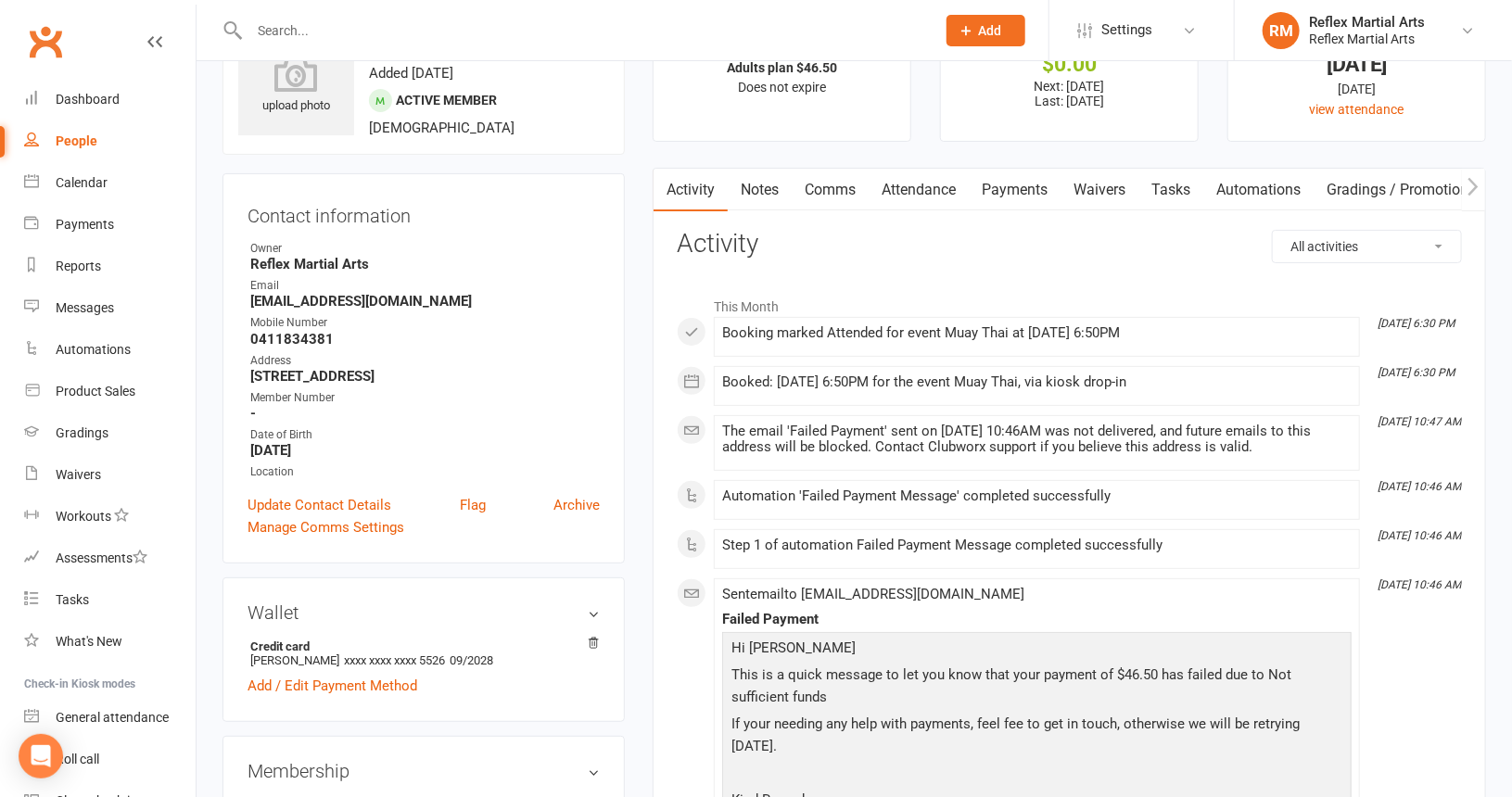
scroll to position [0, 0]
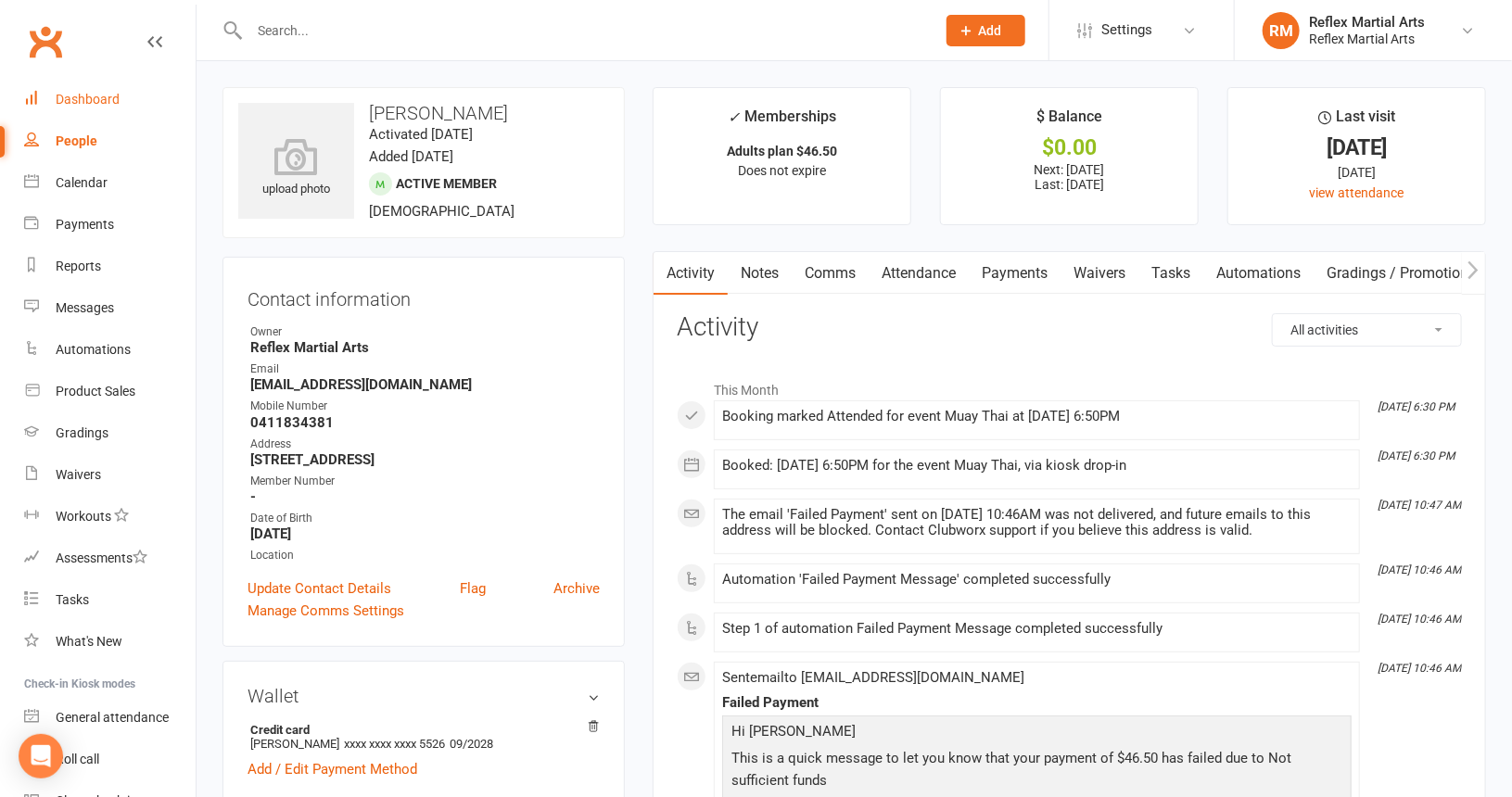
click at [108, 100] on div "Dashboard" at bounding box center [87, 99] width 64 height 15
